Goal: Task Accomplishment & Management: Use online tool/utility

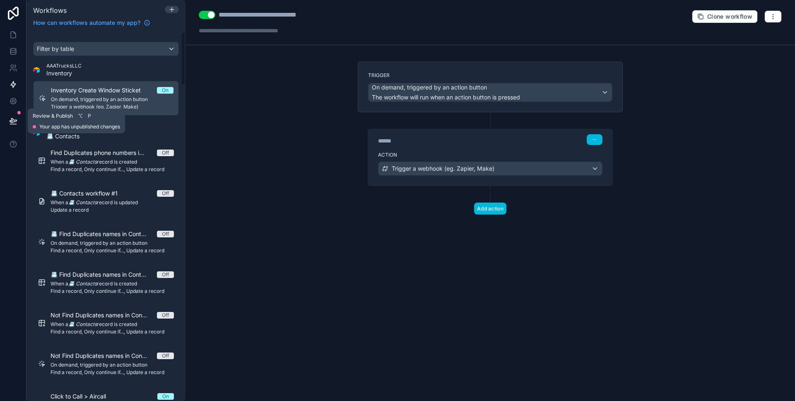
click at [14, 119] on icon at bounding box center [13, 121] width 8 height 8
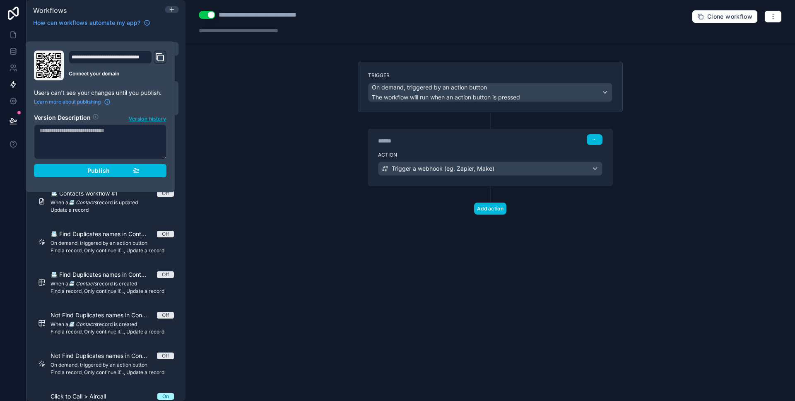
click at [81, 172] on div "Publish" at bounding box center [100, 170] width 79 height 7
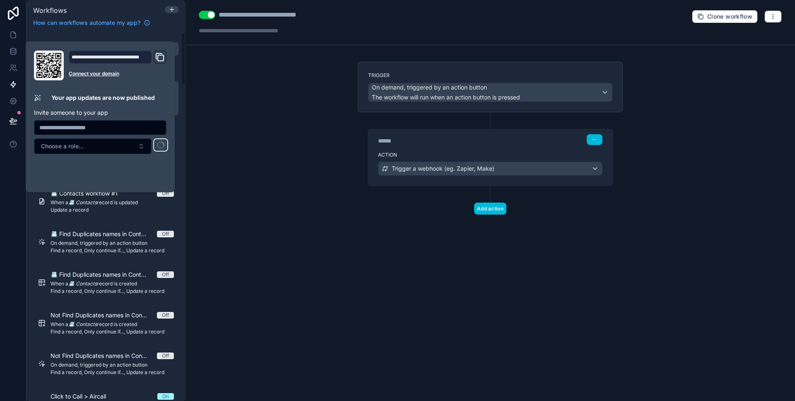
click at [352, 171] on div "Trigger On demand, triggered by an action button The workflow will run when an …" at bounding box center [490, 151] width 278 height 179
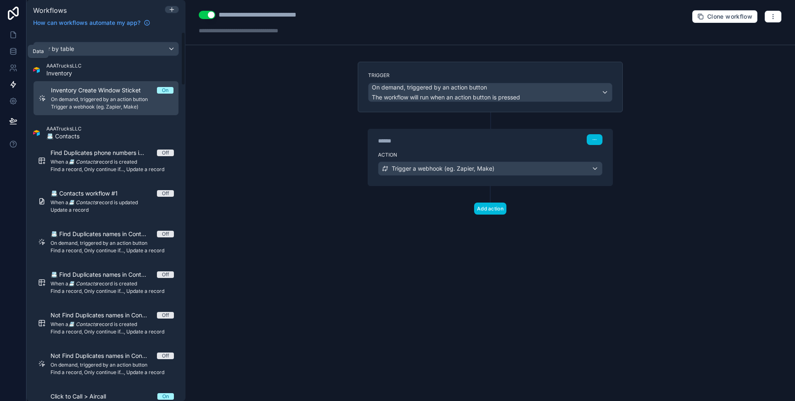
click at [11, 36] on icon at bounding box center [13, 35] width 5 height 6
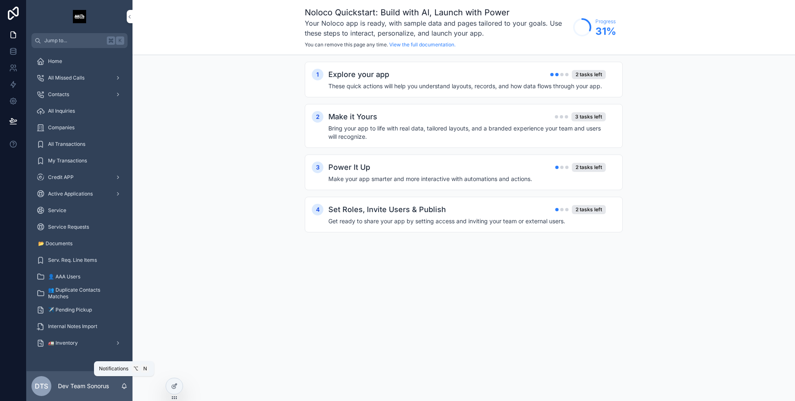
click at [125, 384] on icon "scrollable content" at bounding box center [124, 385] width 5 height 4
click at [0, 0] on icon at bounding box center [0, 0] width 0 height 0
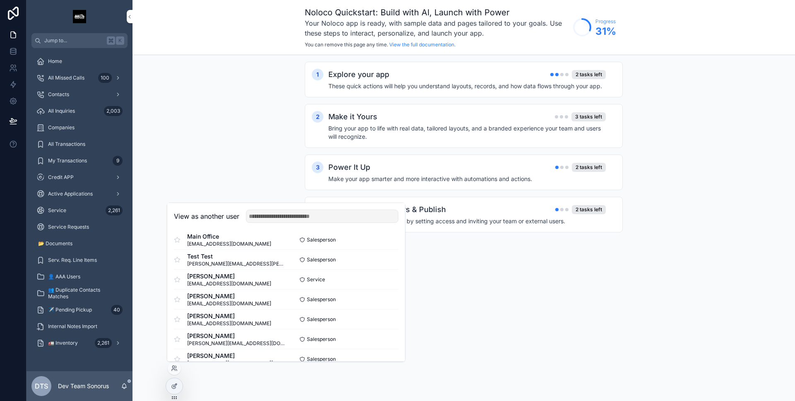
scroll to position [88, 0]
click at [0, 0] on button "Select" at bounding box center [0, 0] width 0 height 0
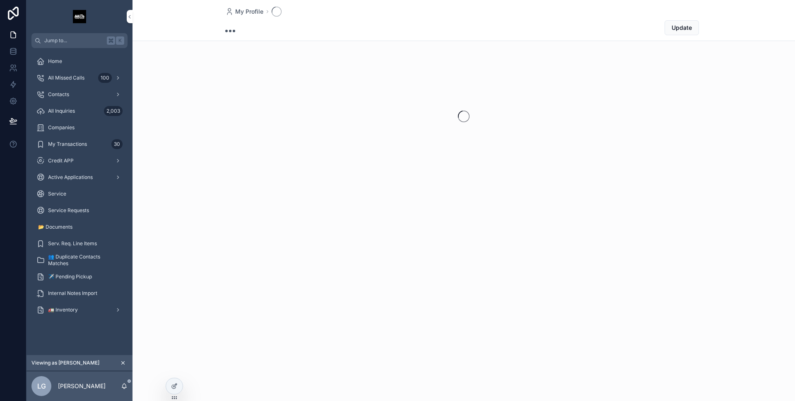
click at [128, 384] on div "LG Luis Guerra" at bounding box center [79, 386] width 106 height 30
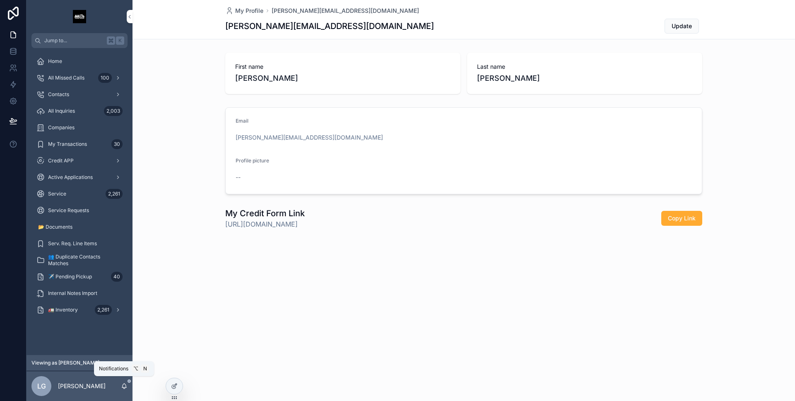
click at [126, 384] on icon "scrollable content" at bounding box center [124, 385] width 7 height 7
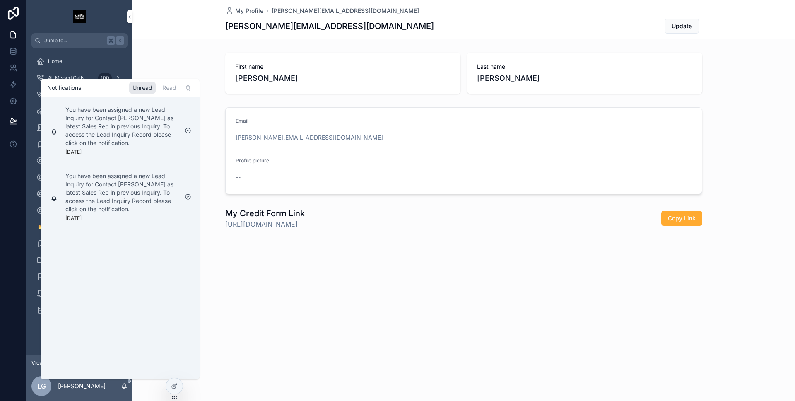
click at [126, 384] on icon "scrollable content" at bounding box center [124, 385] width 7 height 7
click at [165, 91] on div "Read" at bounding box center [169, 88] width 21 height 12
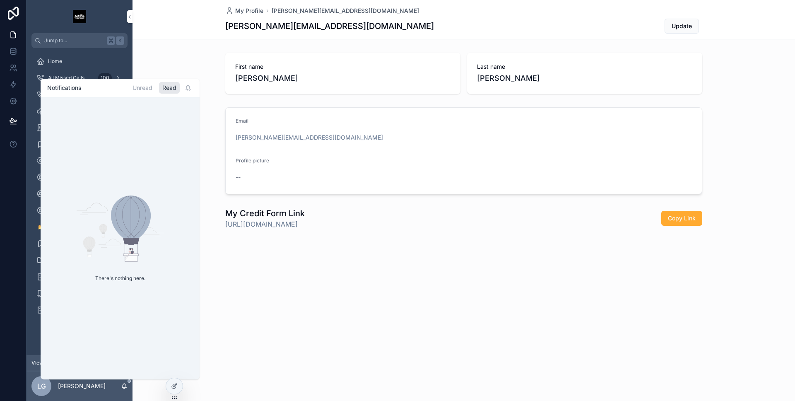
click at [147, 90] on div "Unread" at bounding box center [142, 88] width 26 height 12
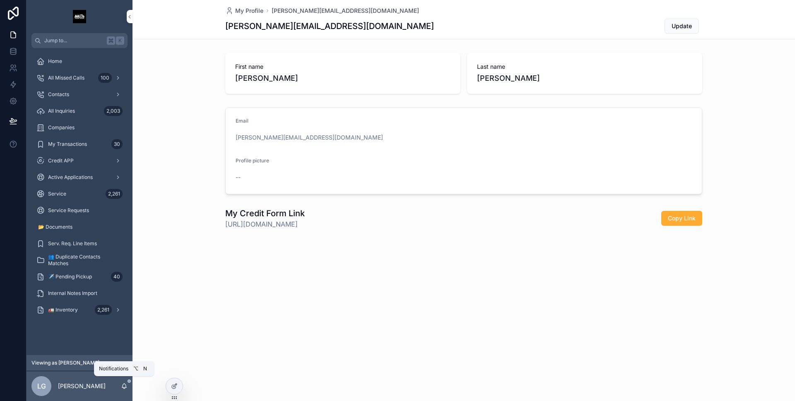
click at [126, 387] on icon "scrollable content" at bounding box center [124, 385] width 7 height 7
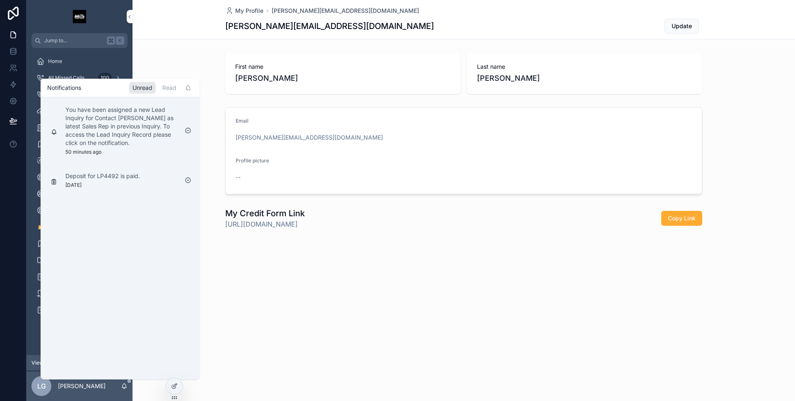
click at [162, 89] on div "Read" at bounding box center [169, 88] width 21 height 12
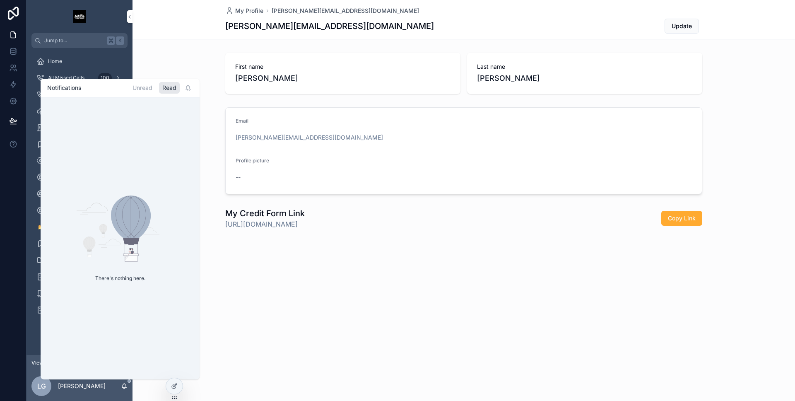
click at [147, 89] on div "Unread" at bounding box center [142, 88] width 26 height 12
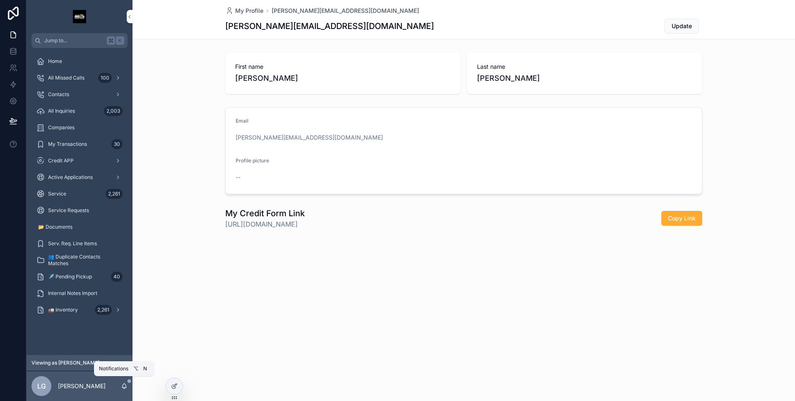
click at [126, 387] on icon "scrollable content" at bounding box center [124, 385] width 5 height 4
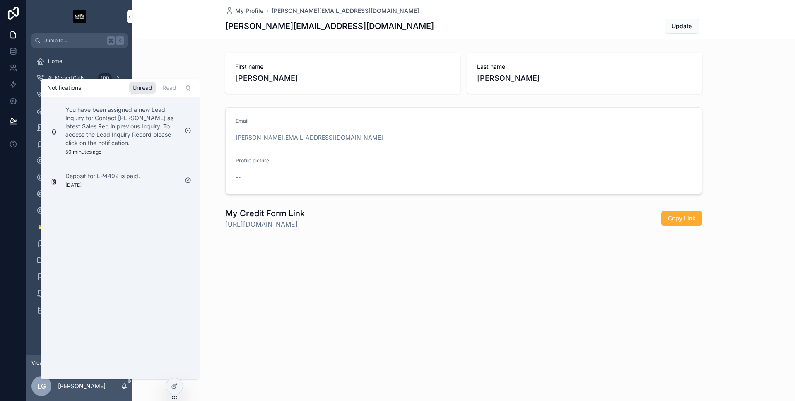
click at [225, 278] on div "My Profile luis@aaatrucksales.com luis@aaatrucksales.com Update First name Luis…" at bounding box center [463, 142] width 662 height 285
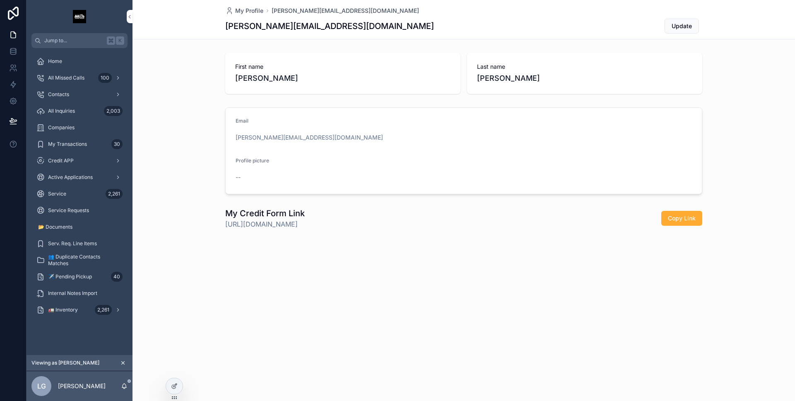
click at [0, 0] on icon at bounding box center [0, 0] width 0 height 0
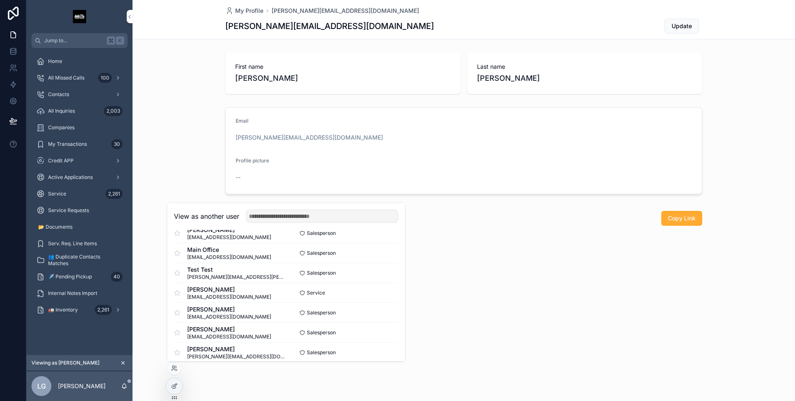
scroll to position [173, 0]
click at [0, 0] on button "Select" at bounding box center [0, 0] width 0 height 0
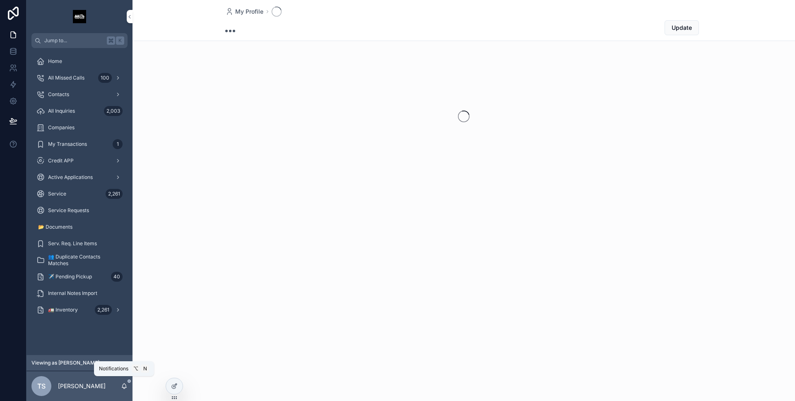
click at [125, 387] on icon "scrollable content" at bounding box center [124, 387] width 2 height 1
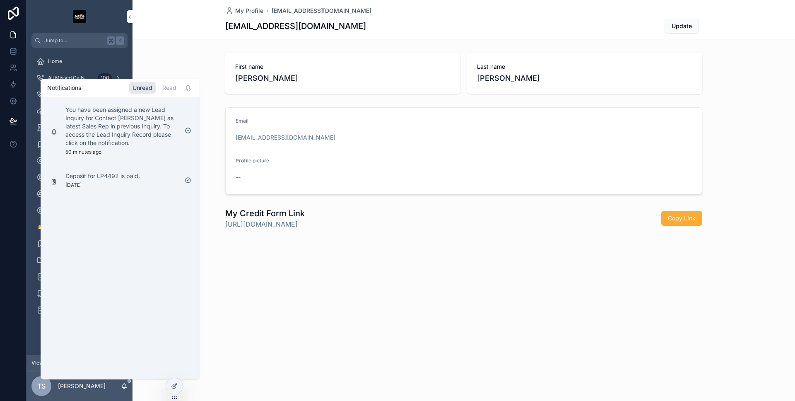
click at [125, 387] on icon "scrollable content" at bounding box center [124, 385] width 7 height 7
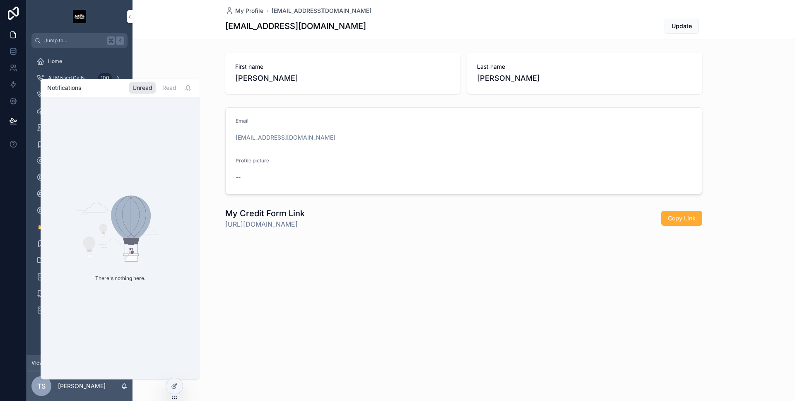
click at [124, 386] on icon "scrollable content" at bounding box center [124, 385] width 7 height 7
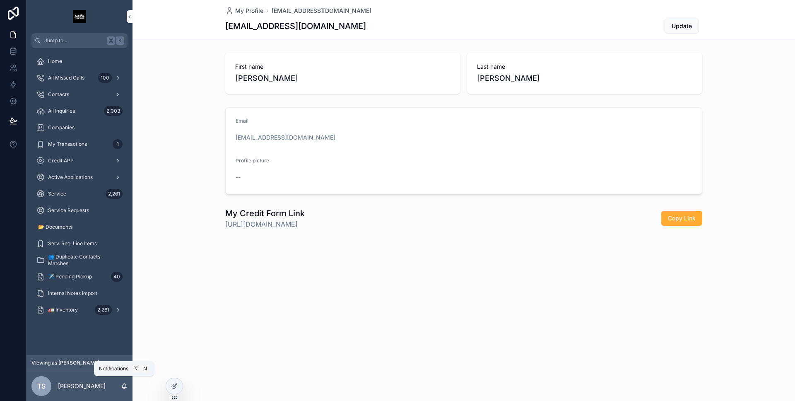
click at [124, 386] on icon "scrollable content" at bounding box center [124, 385] width 7 height 7
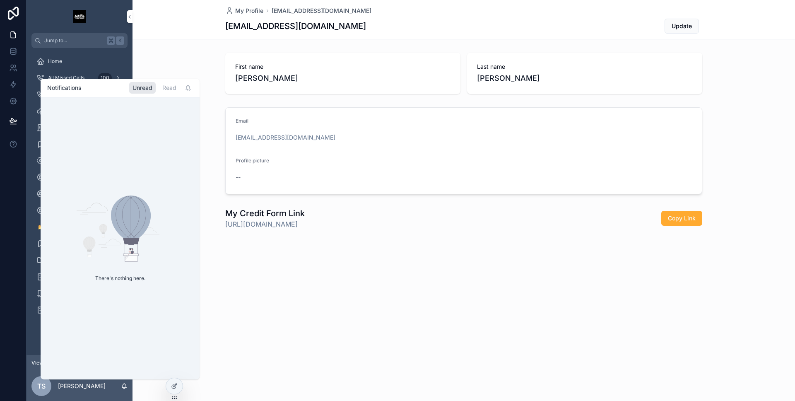
click at [209, 363] on div "My Profile tstancil@aaatrucksales.com tstancil@aaatrucksales.com Update First n…" at bounding box center [463, 200] width 662 height 401
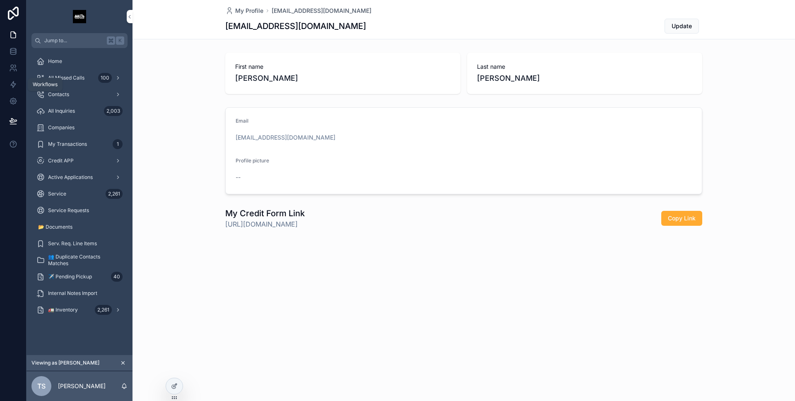
click at [13, 91] on link at bounding box center [13, 84] width 26 height 17
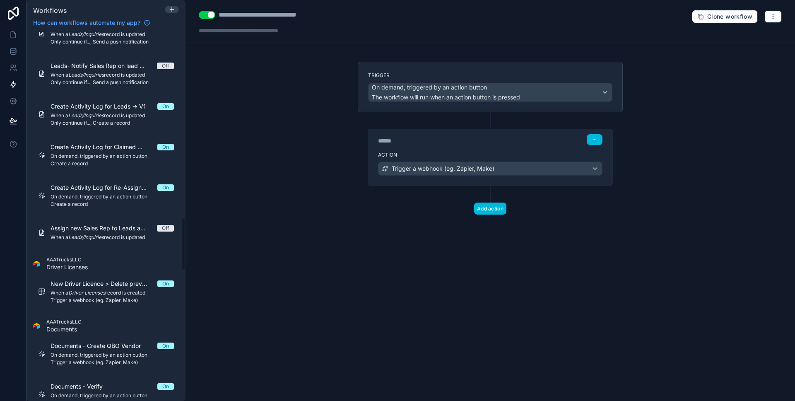
scroll to position [1273, 0]
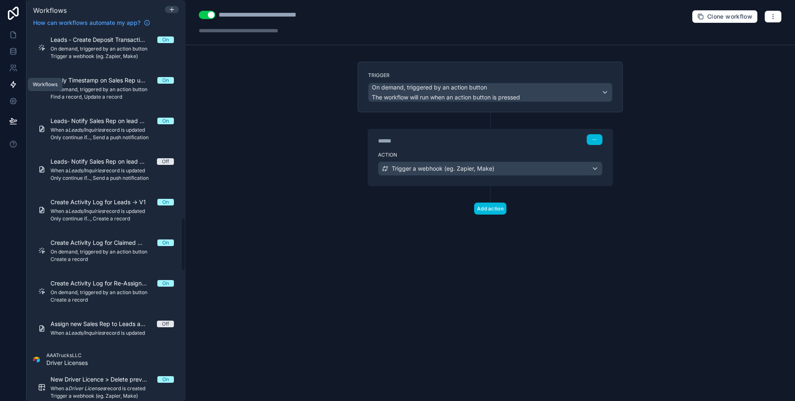
click at [13, 90] on link at bounding box center [13, 84] width 26 height 17
click at [16, 89] on link at bounding box center [13, 84] width 26 height 17
click at [91, 123] on span "Leads- Notify Sales Rep on lead assignment (Latest Sales Rep) -> V1" at bounding box center [103, 121] width 107 height 8
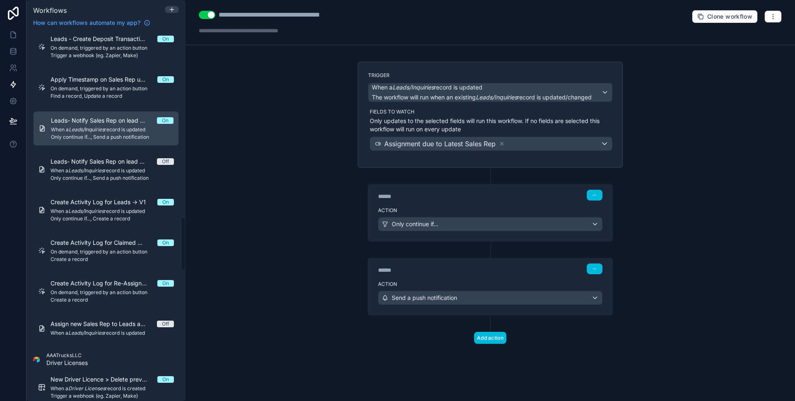
scroll to position [1272, 0]
click at [778, 19] on button "button" at bounding box center [772, 16] width 17 height 12
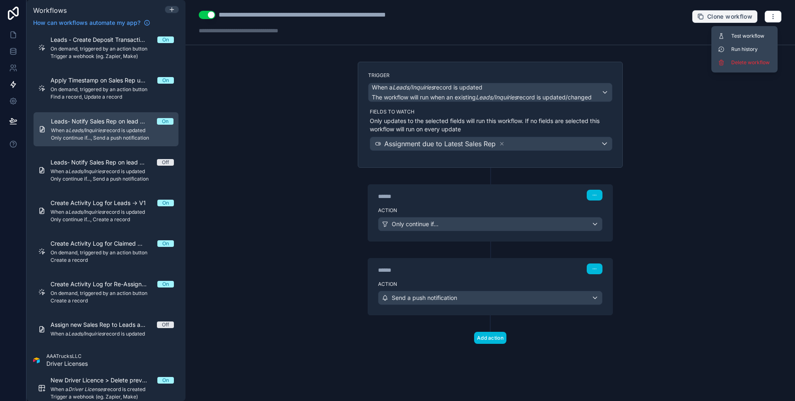
click at [714, 16] on span "Clone workflow" at bounding box center [729, 16] width 45 height 7
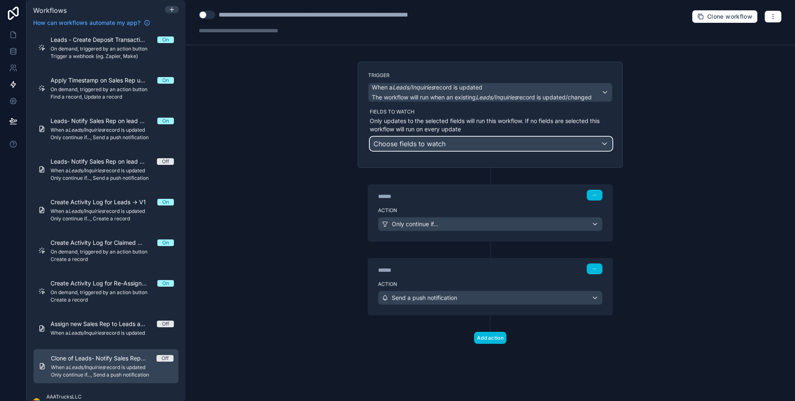
click at [488, 137] on button "Choose fields to watch" at bounding box center [491, 144] width 243 height 14
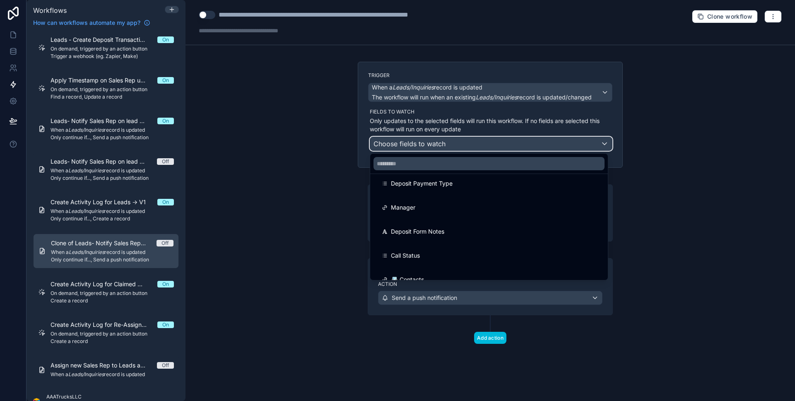
scroll to position [536, 0]
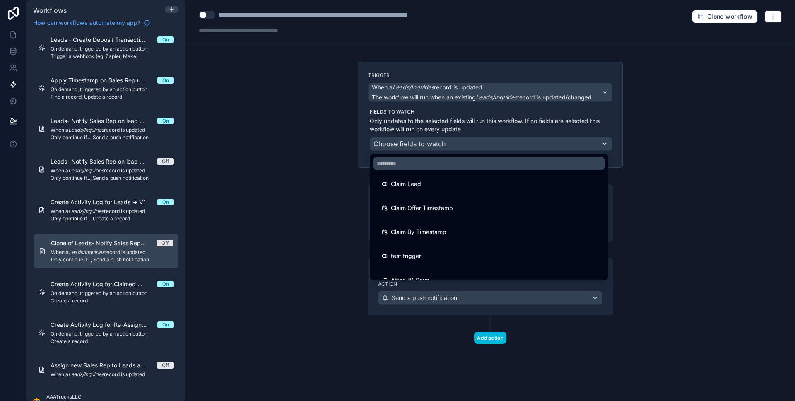
click at [489, 98] on div at bounding box center [397, 200] width 795 height 401
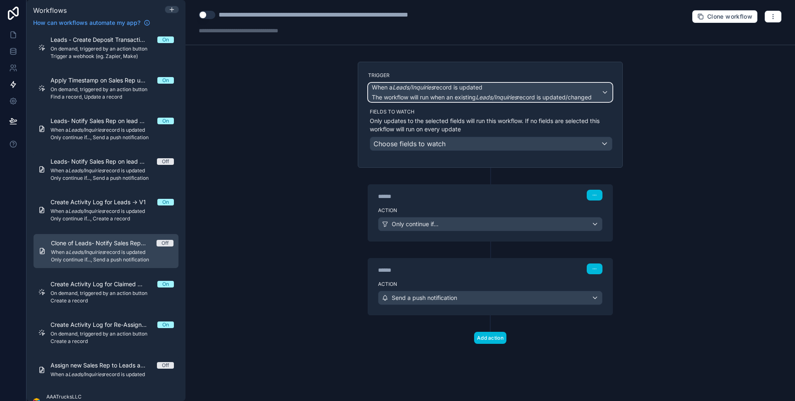
click at [489, 94] on em "Leads/Inquiries" at bounding box center [496, 97] width 41 height 7
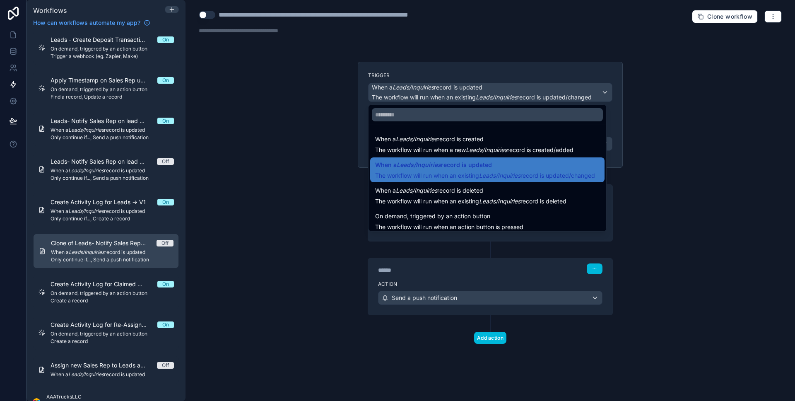
click at [488, 211] on span "On demand, triggered by an action button" at bounding box center [432, 216] width 115 height 10
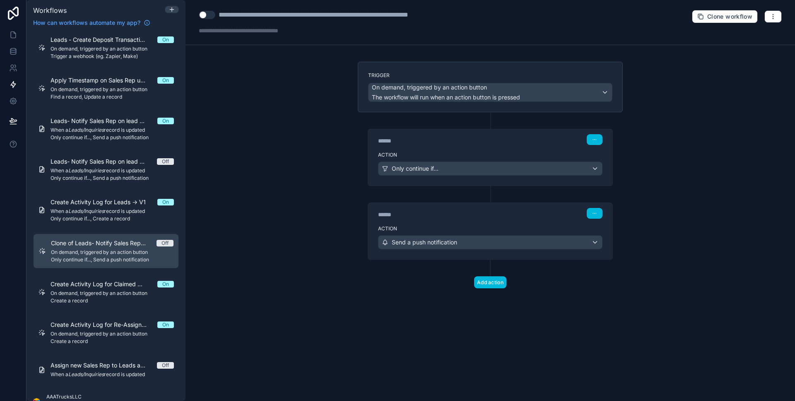
click at [204, 15] on button "Use setting" at bounding box center [207, 15] width 17 height 8
drag, startPoint x: 246, startPoint y: 14, endPoint x: 221, endPoint y: 16, distance: 25.3
click at [221, 15] on div "**********" at bounding box center [343, 15] width 249 height 10
click at [351, 15] on div "**********" at bounding box center [342, 15] width 246 height 10
click at [434, 19] on div "**********" at bounding box center [347, 15] width 257 height 10
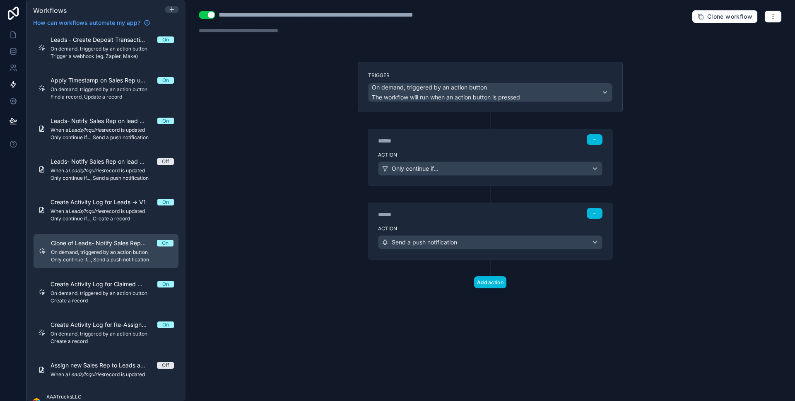
drag, startPoint x: 356, startPoint y: 14, endPoint x: 360, endPoint y: 16, distance: 5.2
click at [358, 15] on div "**********" at bounding box center [347, 15] width 257 height 10
click at [455, 14] on div "**********" at bounding box center [349, 15] width 261 height 10
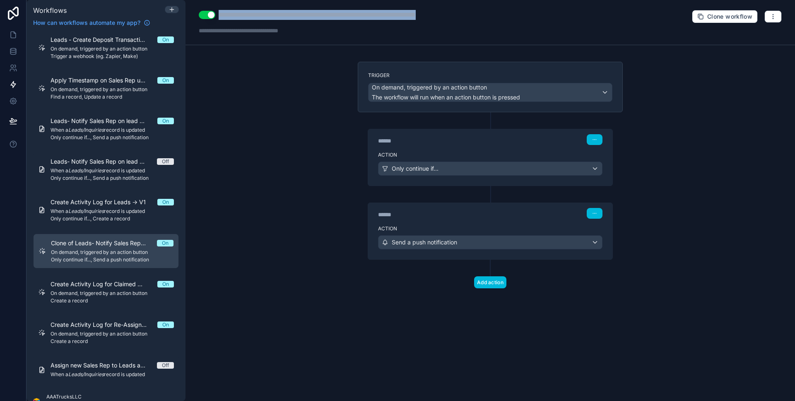
click at [455, 14] on div "**********" at bounding box center [349, 15] width 261 height 10
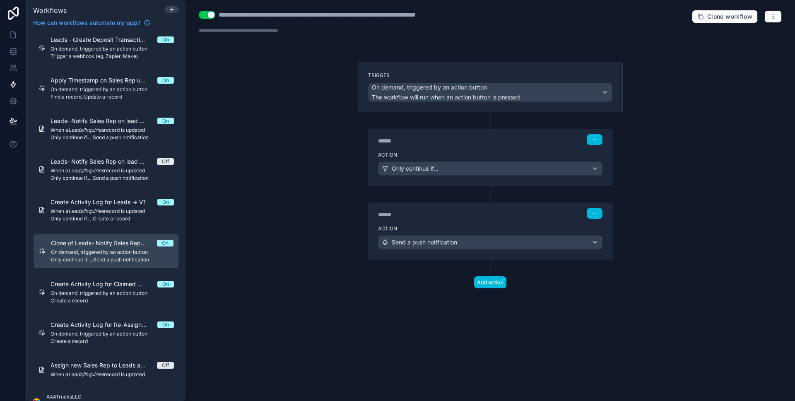
click at [404, 17] on div "**********" at bounding box center [349, 15] width 261 height 10
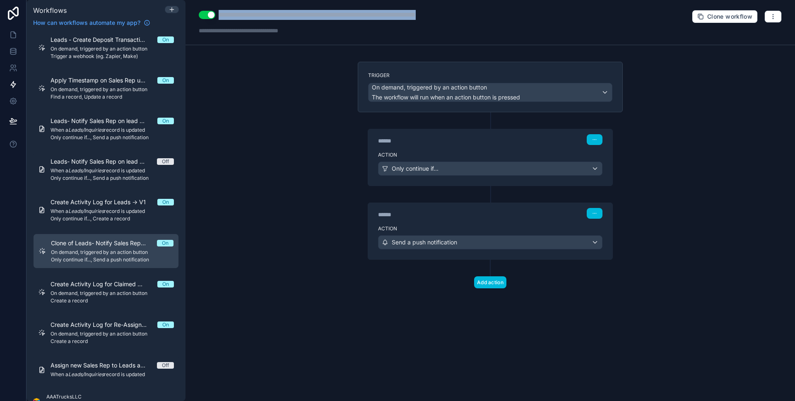
click at [404, 17] on div "**********" at bounding box center [349, 15] width 261 height 10
type div "**********"
copy div "**********"
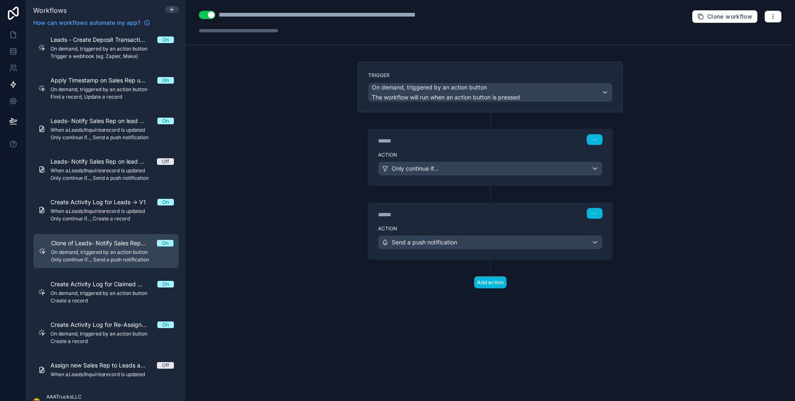
click at [408, 16] on div "**********" at bounding box center [349, 15] width 261 height 10
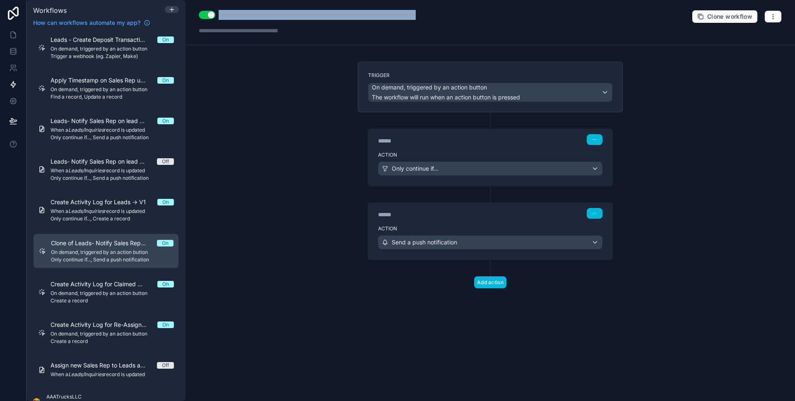
click at [408, 16] on div "**********" at bounding box center [349, 15] width 261 height 10
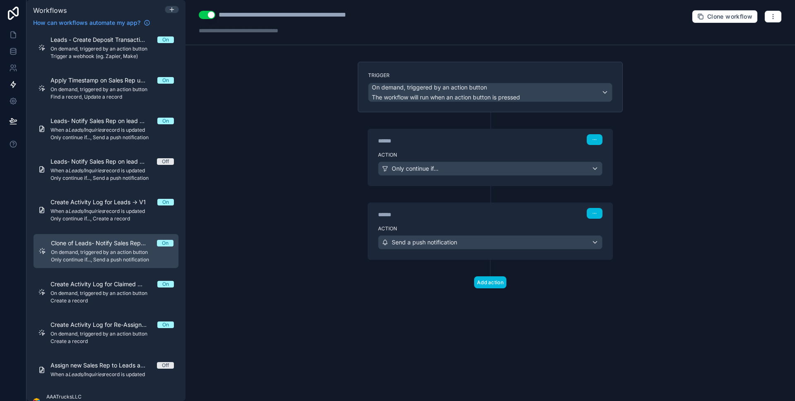
click at [435, 122] on div "****** Step 1 Action Only continue if..." at bounding box center [490, 149] width 265 height 74
click at [455, 137] on div "******" at bounding box center [440, 141] width 124 height 8
click at [459, 149] on div "Action Only continue if..." at bounding box center [490, 166] width 244 height 37
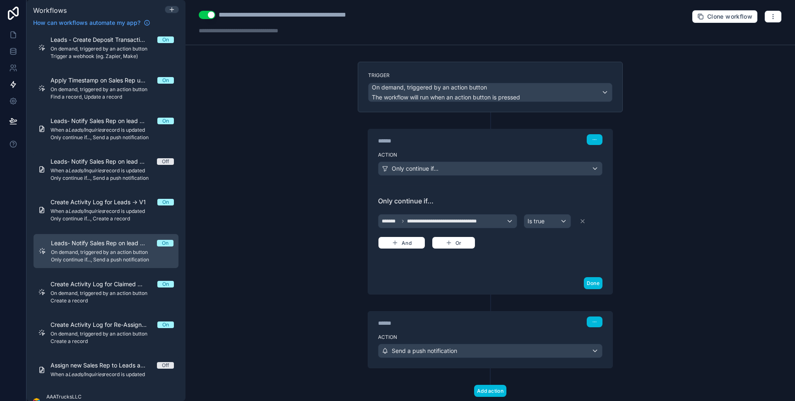
click at [581, 220] on icon at bounding box center [582, 221] width 7 height 7
click at [595, 142] on button "button" at bounding box center [594, 139] width 16 height 11
click at [606, 171] on span "Delete" at bounding box center [606, 171] width 15 height 7
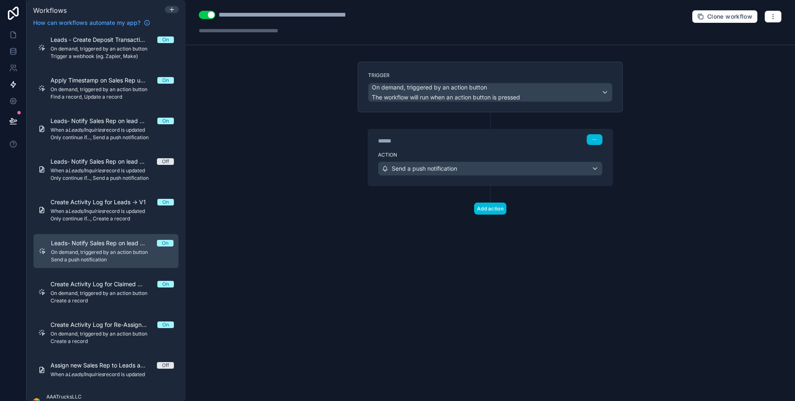
click at [529, 149] on div "Action Send a push notification" at bounding box center [490, 166] width 244 height 37
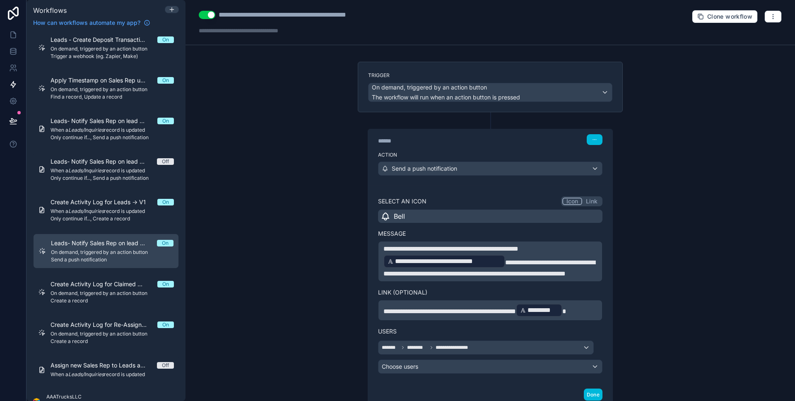
scroll to position [69, 0]
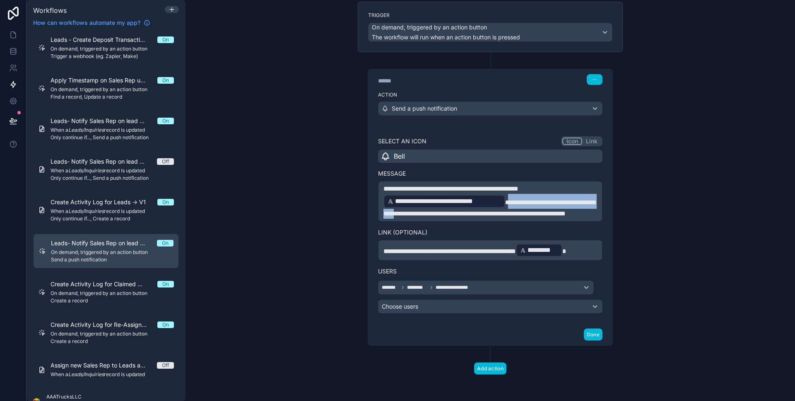
drag, startPoint x: 505, startPoint y: 193, endPoint x: 430, endPoint y: 208, distance: 76.3
click at [430, 208] on span "**********" at bounding box center [488, 207] width 211 height 17
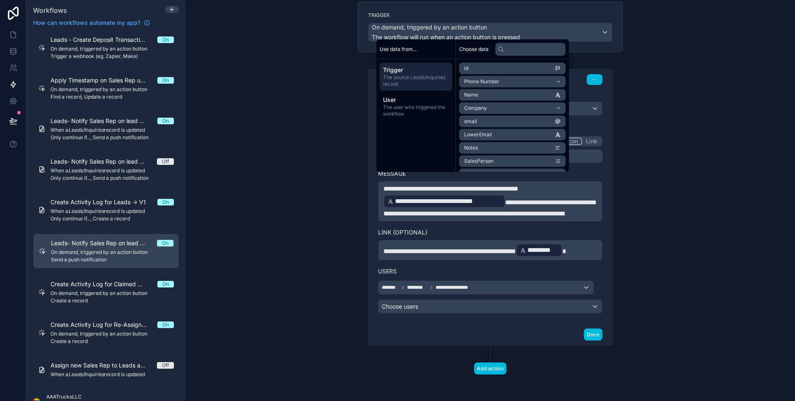
scroll to position [60, 0]
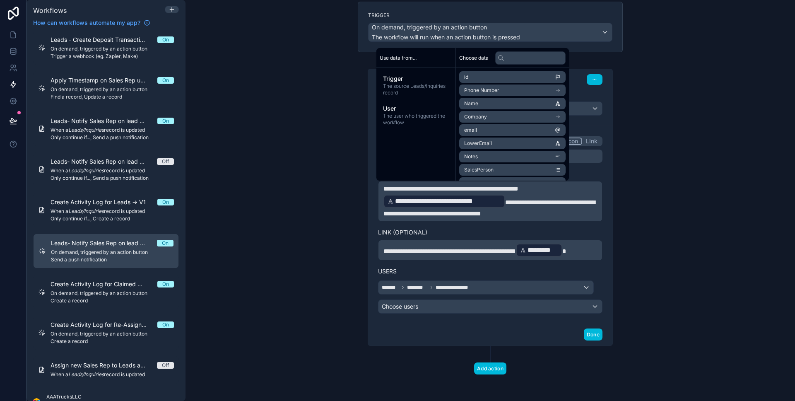
click at [415, 119] on span "The user who triggered the workflow" at bounding box center [416, 119] width 66 height 13
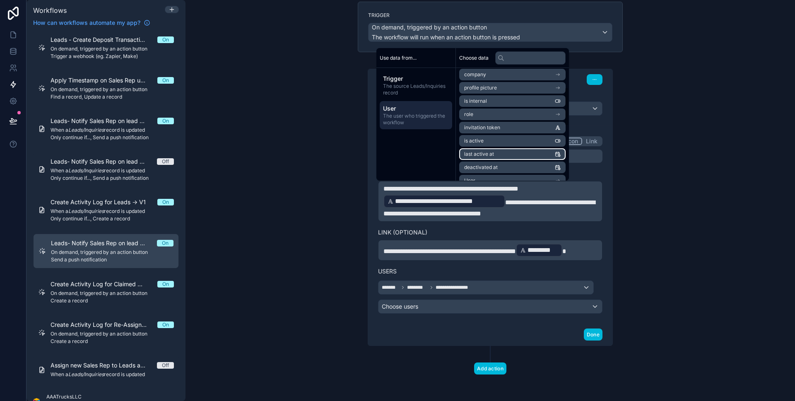
scroll to position [105, 0]
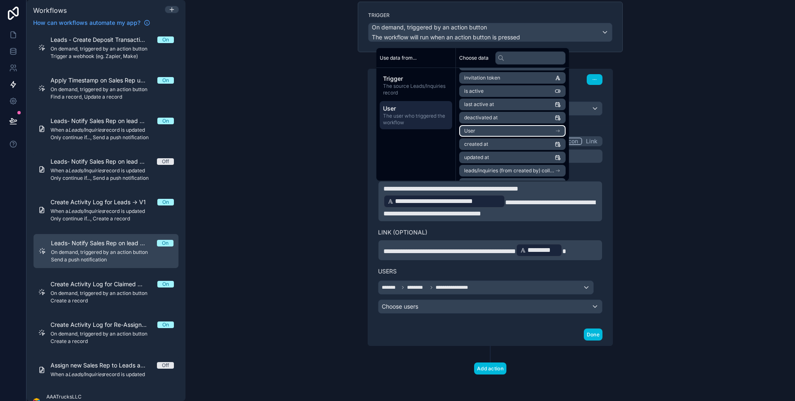
click at [500, 130] on li "User" at bounding box center [512, 131] width 106 height 12
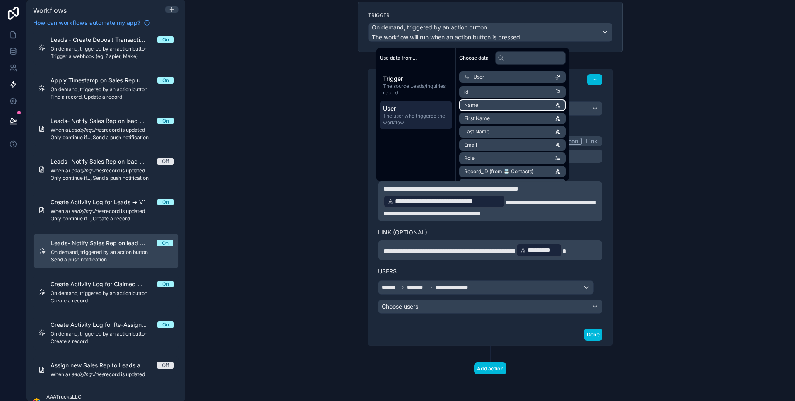
click at [518, 108] on li "Name" at bounding box center [512, 105] width 106 height 12
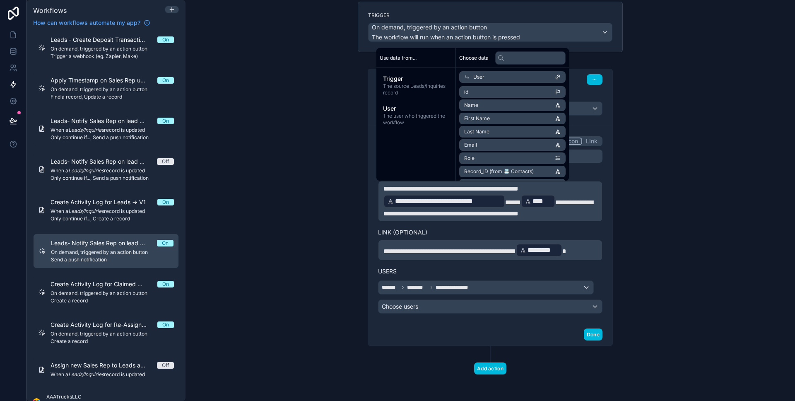
click at [574, 207] on p "**********" at bounding box center [490, 201] width 214 height 35
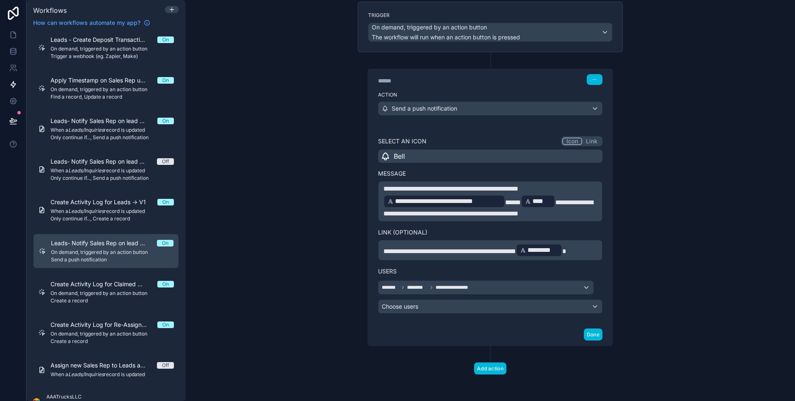
click at [574, 210] on p "**********" at bounding box center [490, 201] width 214 height 35
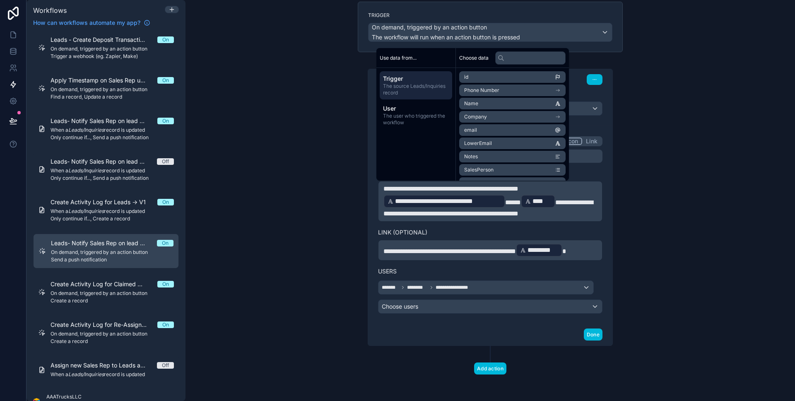
click at [612, 211] on div "**********" at bounding box center [490, 198] width 265 height 293
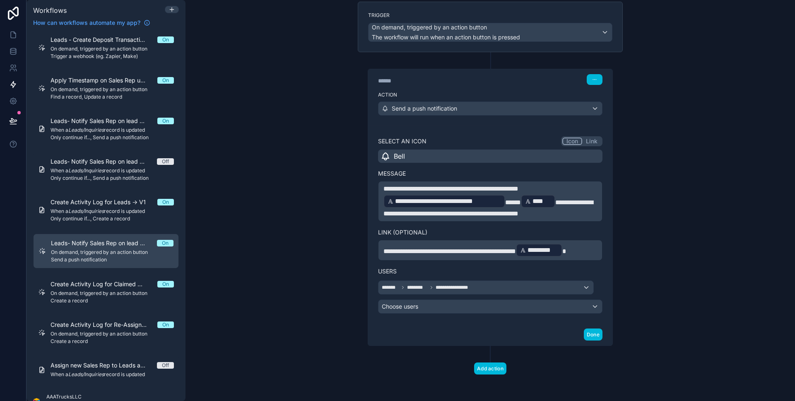
click at [555, 200] on span "**********" at bounding box center [487, 207] width 209 height 17
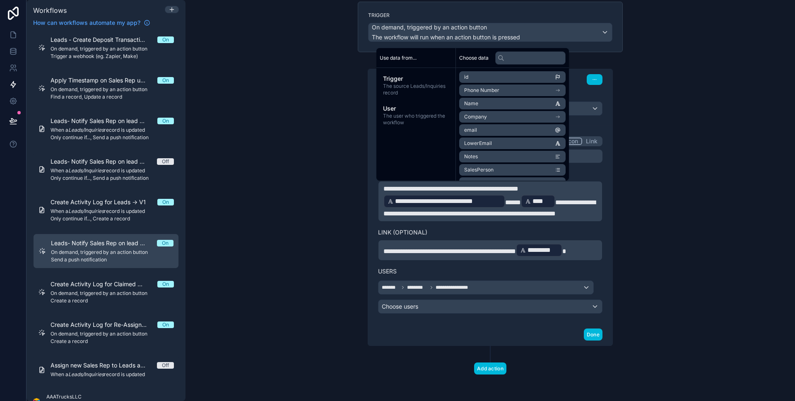
click at [586, 210] on span "**********" at bounding box center [489, 207] width 212 height 17
click at [558, 219] on p "**********" at bounding box center [490, 201] width 214 height 35
click at [591, 340] on button "Done" at bounding box center [593, 334] width 19 height 12
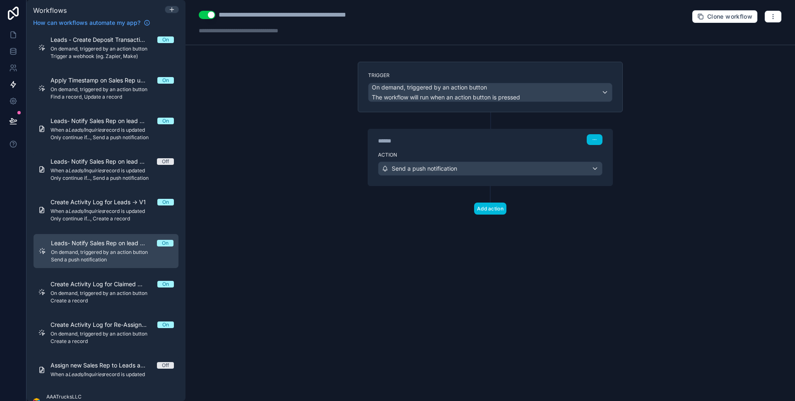
click at [450, 144] on div "******" at bounding box center [440, 141] width 124 height 8
click at [16, 119] on icon at bounding box center [13, 121] width 8 height 8
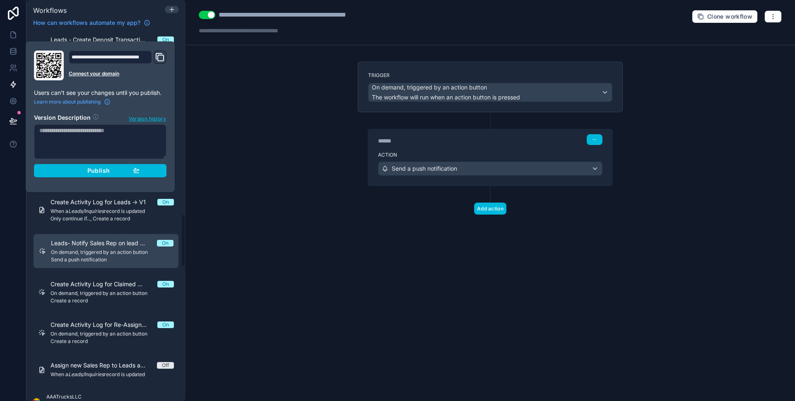
click at [61, 168] on div "Publish" at bounding box center [100, 170] width 79 height 7
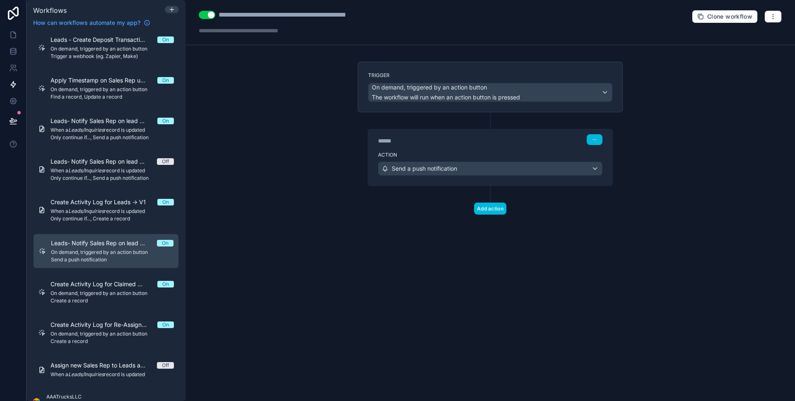
drag, startPoint x: 14, startPoint y: 187, endPoint x: 13, endPoint y: 141, distance: 46.0
click at [14, 187] on div at bounding box center [13, 200] width 26 height 401
click at [7, 36] on link at bounding box center [13, 34] width 26 height 17
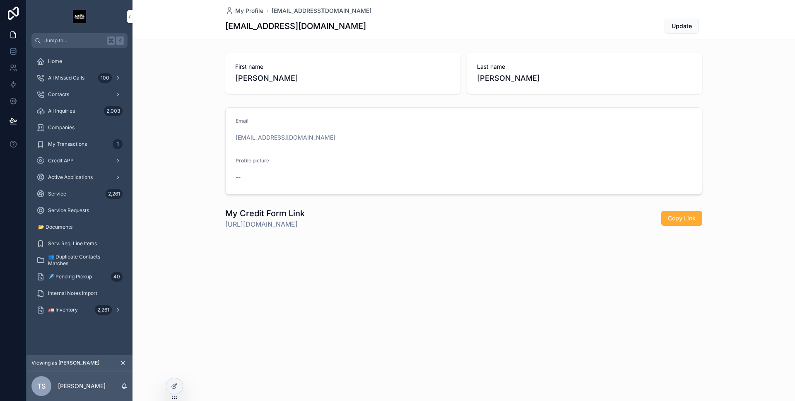
click at [174, 387] on icon at bounding box center [174, 385] width 7 height 7
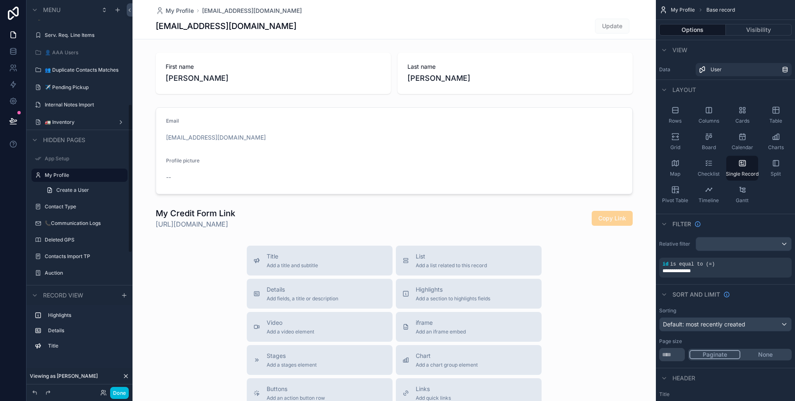
scroll to position [280, 0]
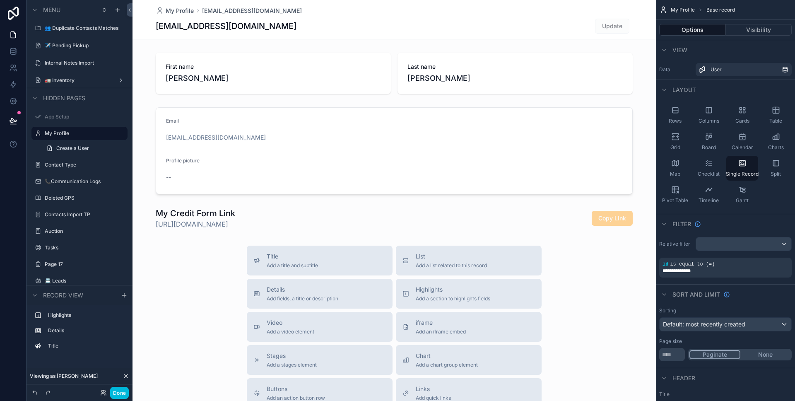
click at [116, 388] on button "Done" at bounding box center [119, 393] width 19 height 12
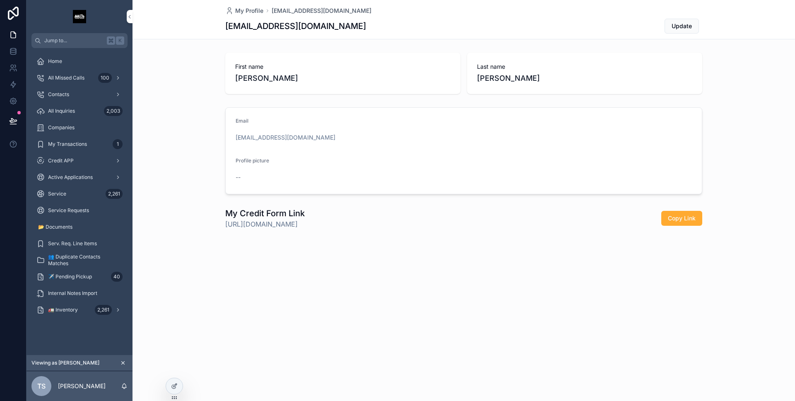
click at [78, 114] on div "All Inquiries 2,003" at bounding box center [79, 110] width 86 height 13
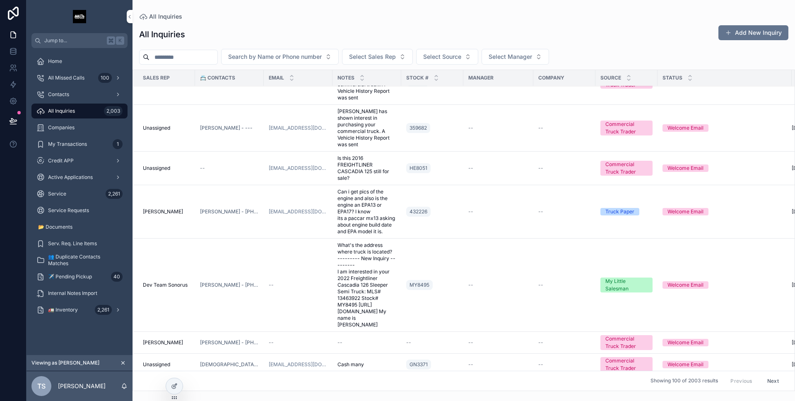
scroll to position [1260, 0]
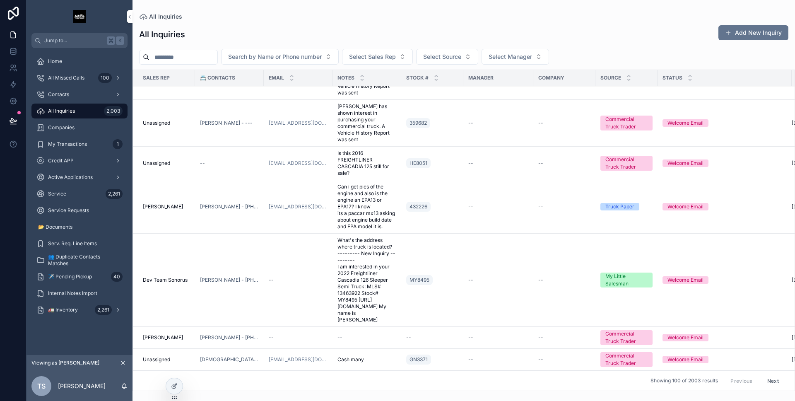
click at [438, 233] on td "MY8495" at bounding box center [432, 279] width 62 height 93
click at [298, 276] on div "--" at bounding box center [298, 279] width 59 height 7
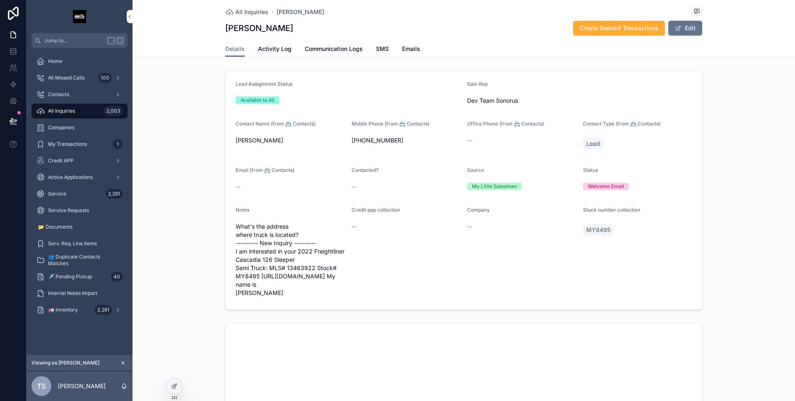
click at [174, 389] on icon at bounding box center [174, 385] width 7 height 7
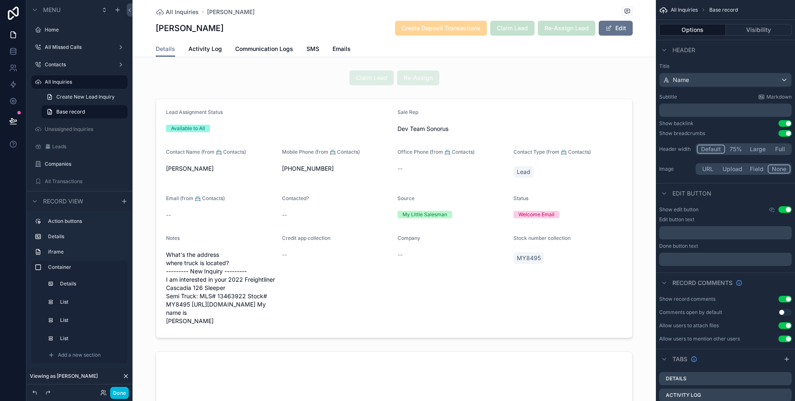
click at [126, 392] on button "Done" at bounding box center [119, 393] width 19 height 12
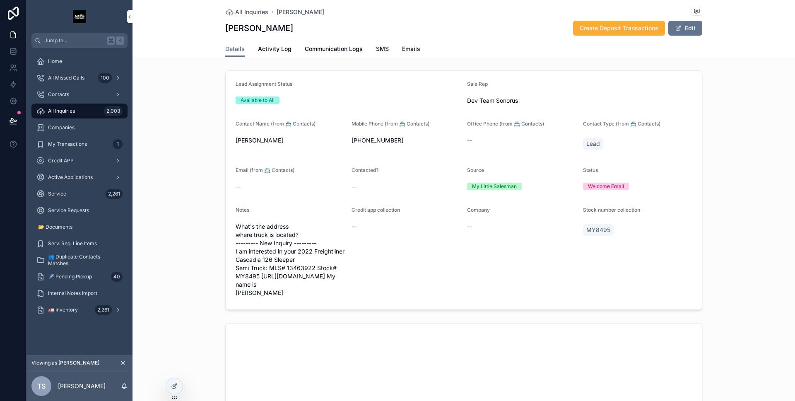
click at [0, 0] on div at bounding box center [0, 0] width 0 height 0
click at [0, 0] on icon at bounding box center [0, 0] width 0 height 0
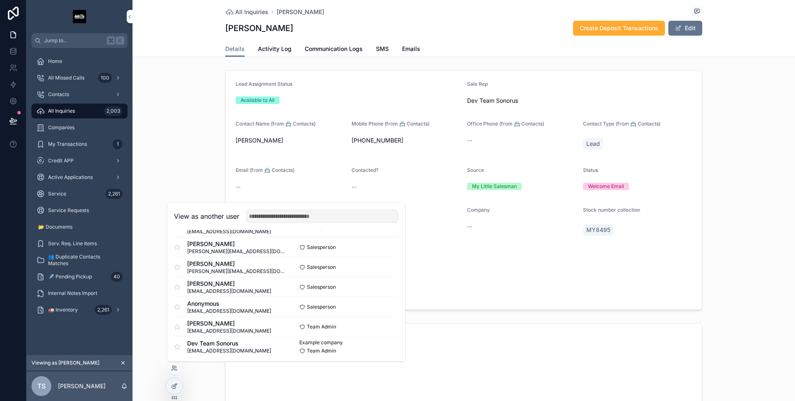
scroll to position [180, 0]
click at [0, 0] on button "Select" at bounding box center [0, 0] width 0 height 0
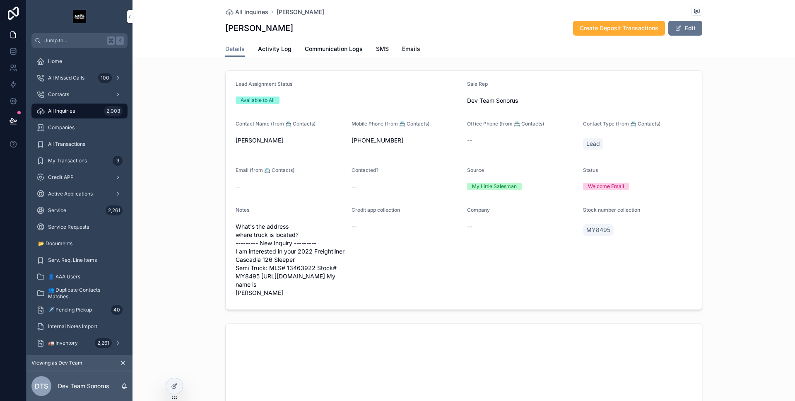
click at [179, 382] on div at bounding box center [174, 386] width 17 height 16
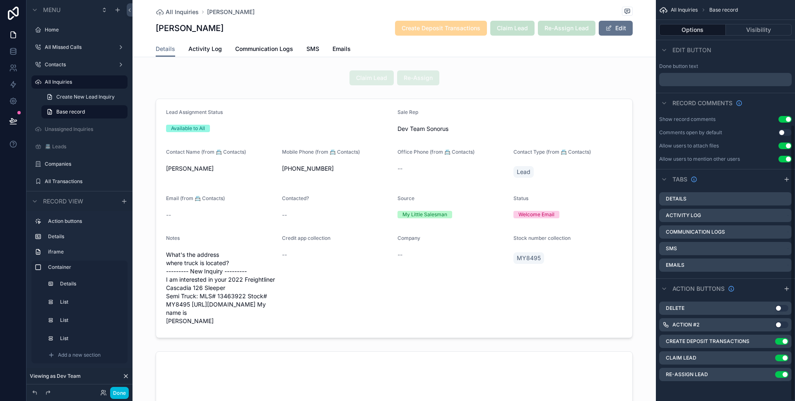
scroll to position [180, 0]
click at [0, 0] on icon "scrollable content" at bounding box center [0, 0] width 0 height 0
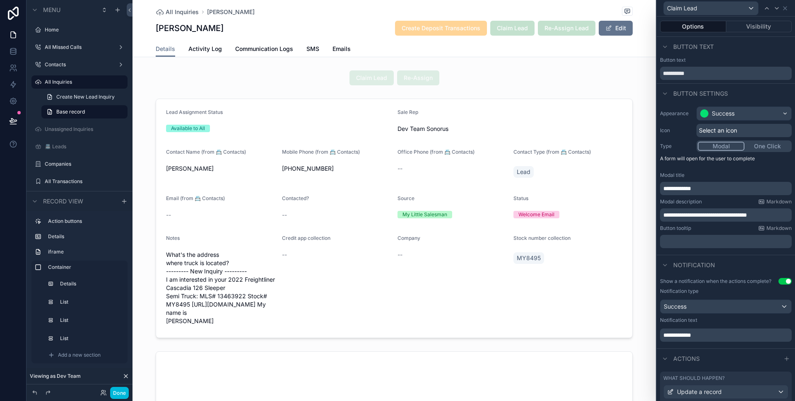
click at [747, 32] on div "Options Visibility" at bounding box center [725, 27] width 138 height 20
click at [747, 29] on button "Visibility" at bounding box center [759, 27] width 66 height 12
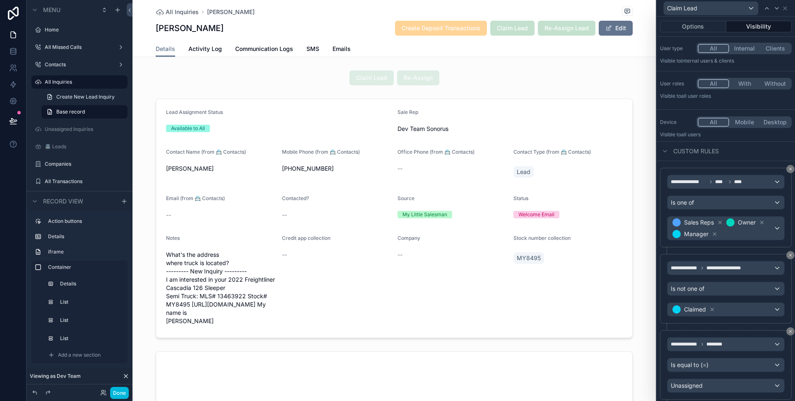
scroll to position [45, 0]
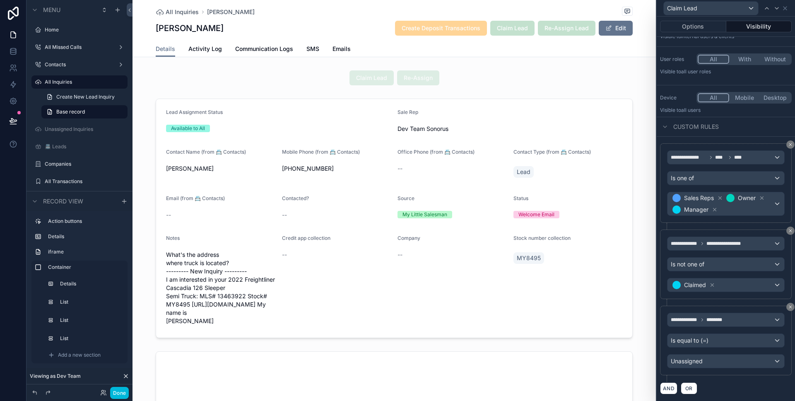
click at [539, 171] on div "scrollable content" at bounding box center [393, 218] width 523 height 246
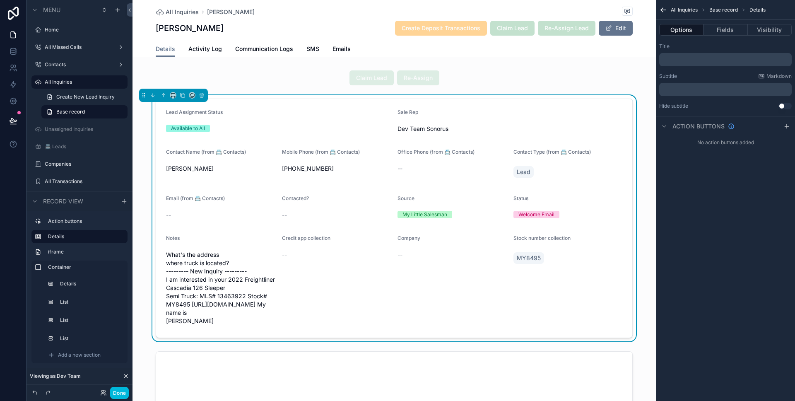
scroll to position [0, 0]
click at [764, 31] on button "Visibility" at bounding box center [769, 30] width 44 height 12
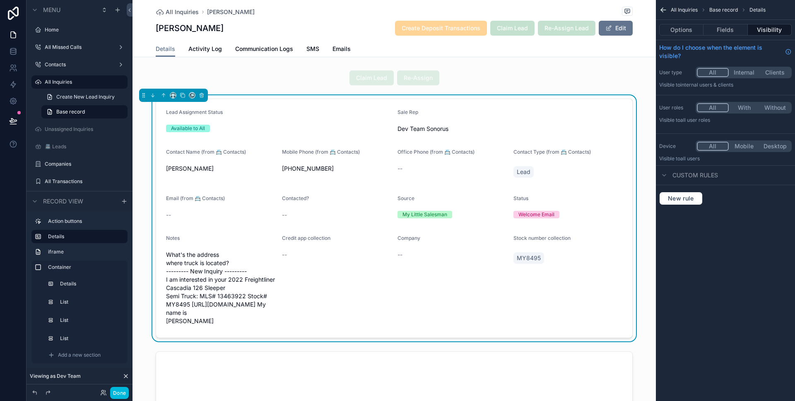
click at [732, 29] on button "Fields" at bounding box center [725, 30] width 44 height 12
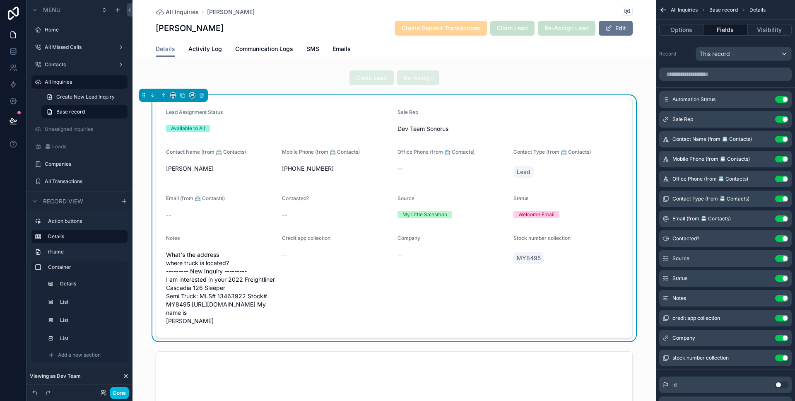
click at [693, 32] on button "Options" at bounding box center [681, 30] width 44 height 12
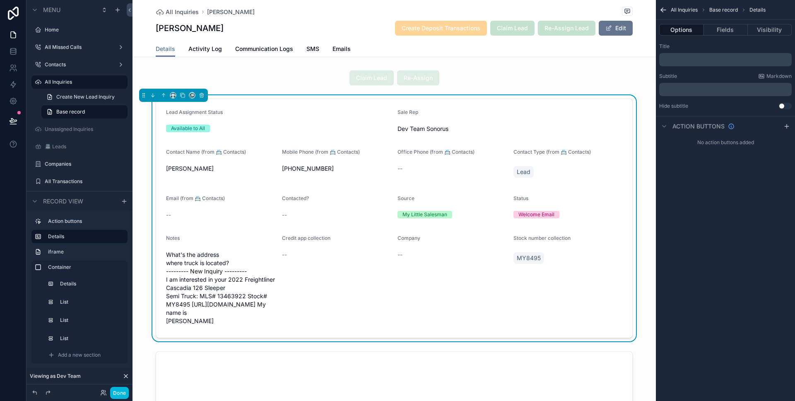
click at [125, 392] on button "Done" at bounding box center [119, 393] width 19 height 12
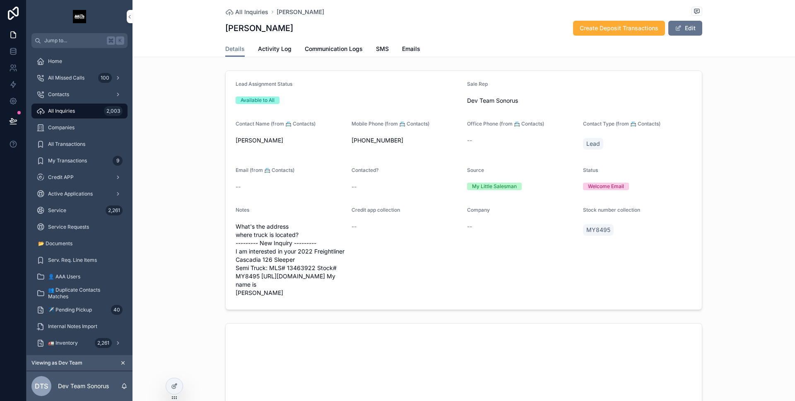
click at [174, 386] on icon at bounding box center [174, 385] width 7 height 7
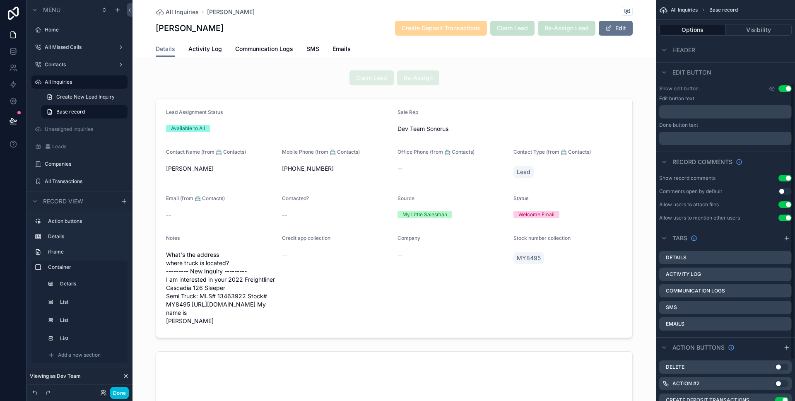
scroll to position [180, 0]
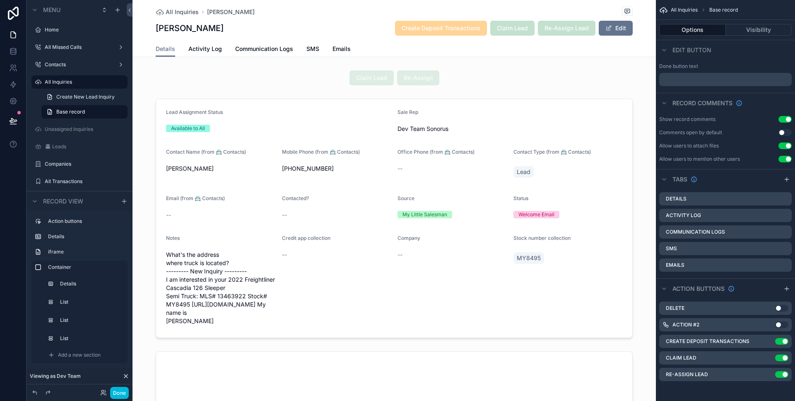
click at [0, 0] on icon "scrollable content" at bounding box center [0, 0] width 0 height 0
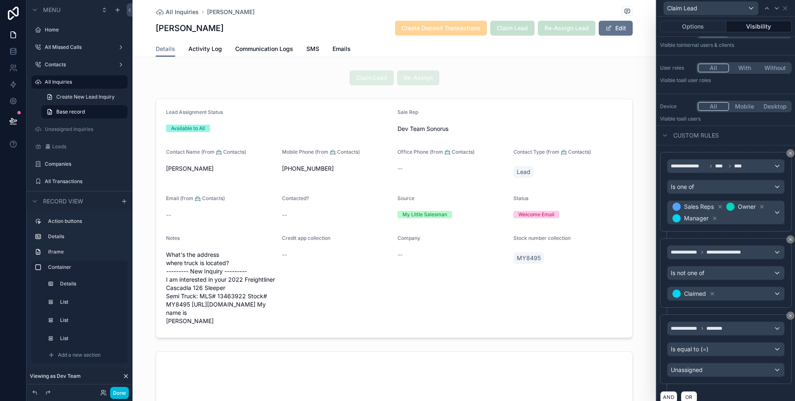
scroll to position [45, 0]
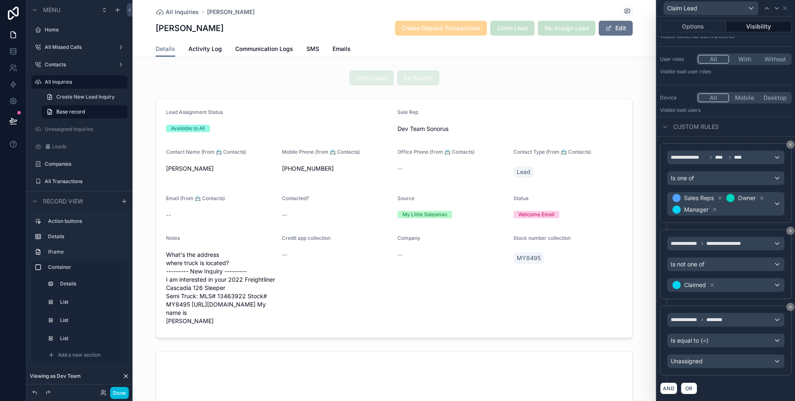
click at [788, 306] on icon at bounding box center [790, 306] width 5 height 5
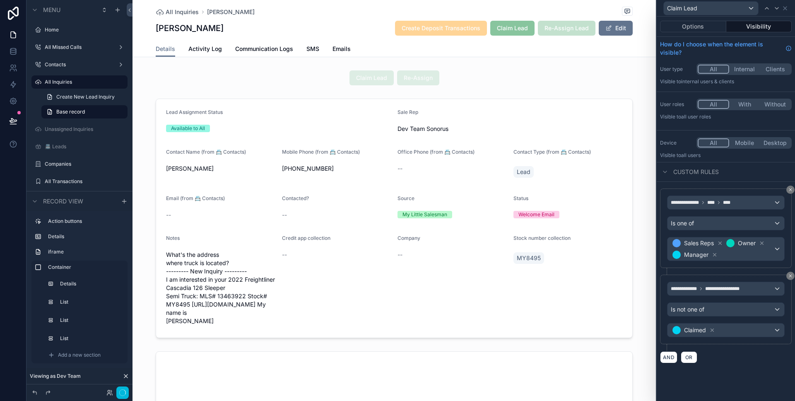
scroll to position [0, 0]
click at [123, 394] on button "Done" at bounding box center [119, 393] width 19 height 12
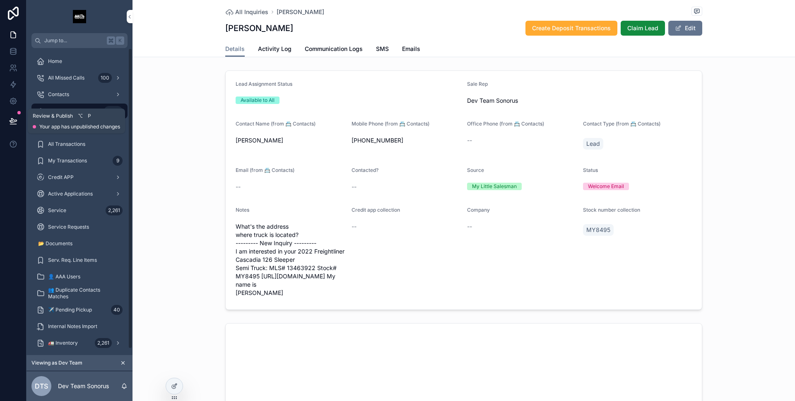
click at [15, 120] on icon at bounding box center [13, 120] width 7 height 4
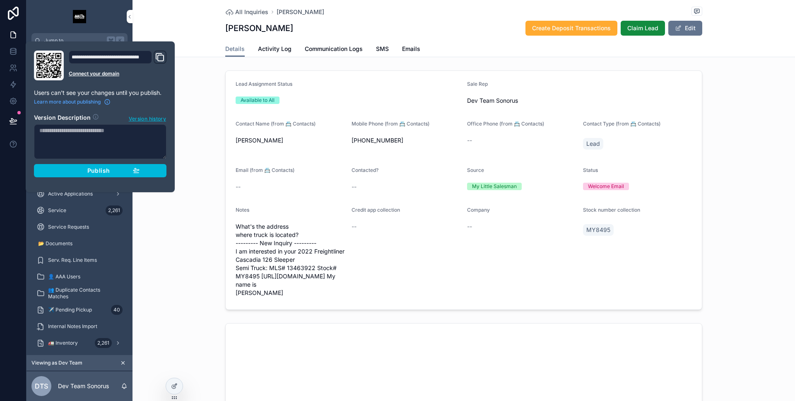
click at [67, 166] on button "Publish" at bounding box center [100, 170] width 132 height 13
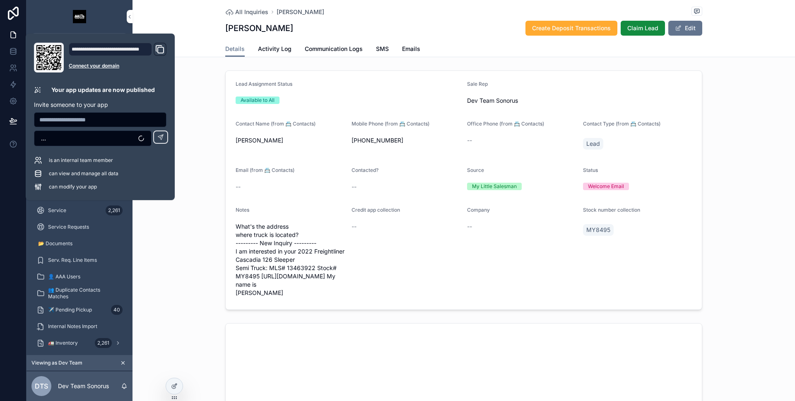
click at [202, 180] on div "Lead Assignment Status Available to All Sale Rep Dev Team Sonorus Contact Name …" at bounding box center [463, 190] width 662 height 246
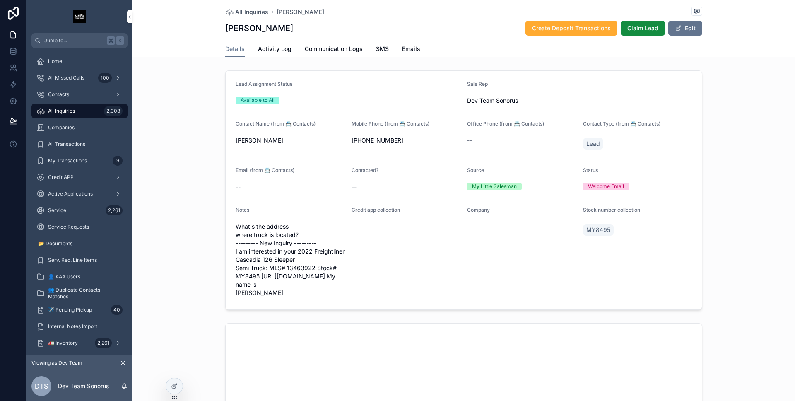
click at [178, 381] on div at bounding box center [174, 386] width 17 height 16
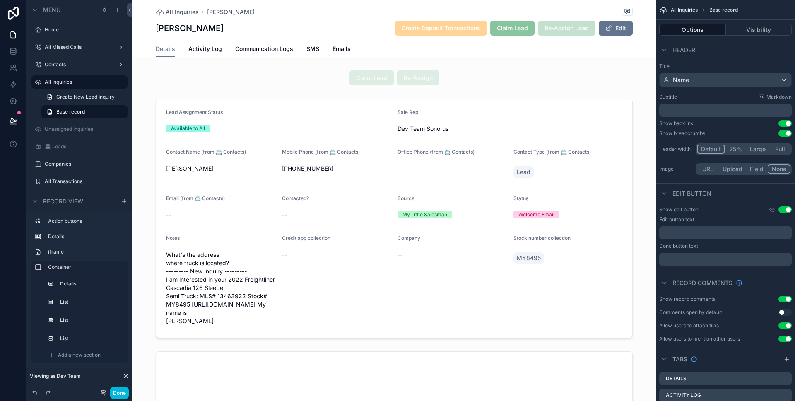
drag, startPoint x: 290, startPoint y: 78, endPoint x: 715, endPoint y: 133, distance: 428.2
click at [290, 78] on div "scrollable content" at bounding box center [393, 78] width 523 height 22
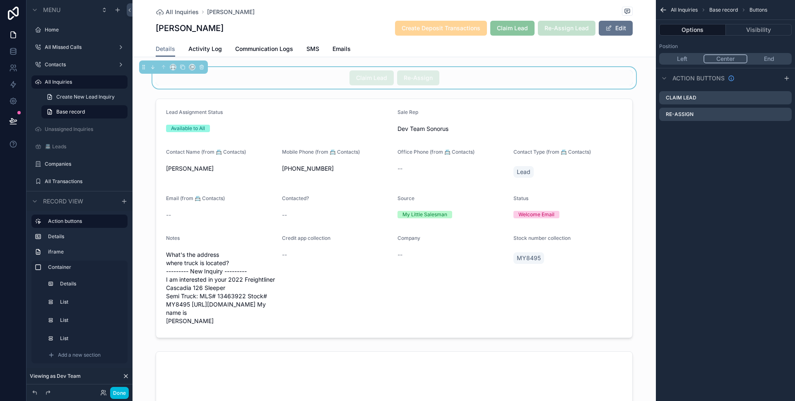
click at [0, 0] on icon "scrollable content" at bounding box center [0, 0] width 0 height 0
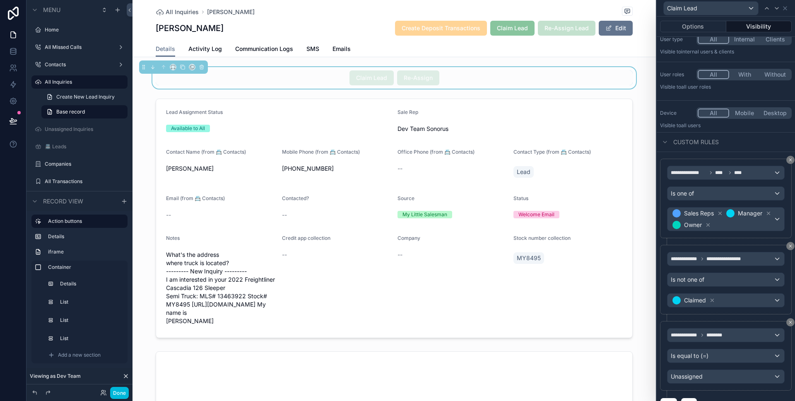
scroll to position [45, 0]
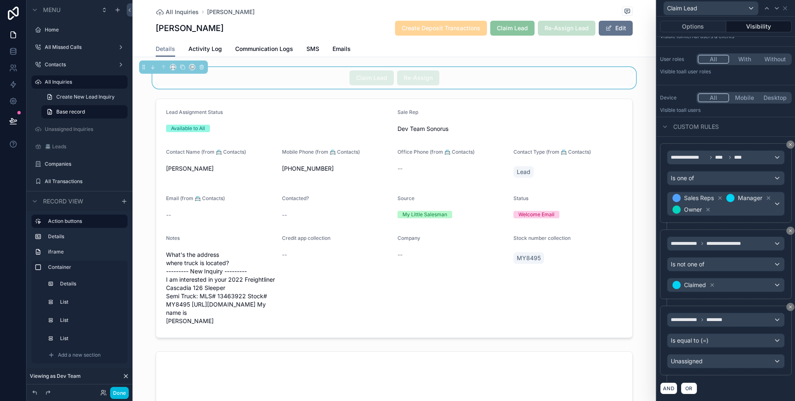
click at [788, 305] on icon at bounding box center [790, 306] width 5 height 5
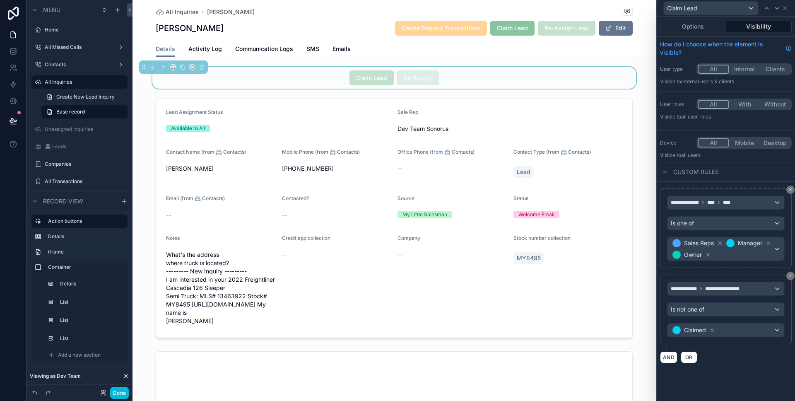
scroll to position [0, 0]
click at [121, 396] on button "Done" at bounding box center [119, 393] width 19 height 12
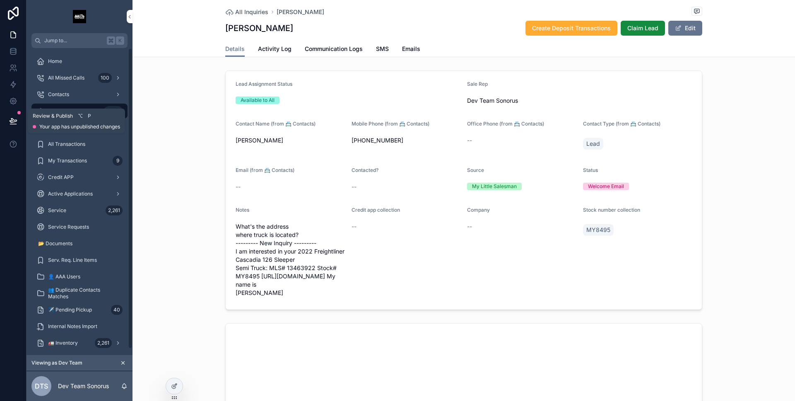
click at [8, 125] on button at bounding box center [13, 120] width 18 height 23
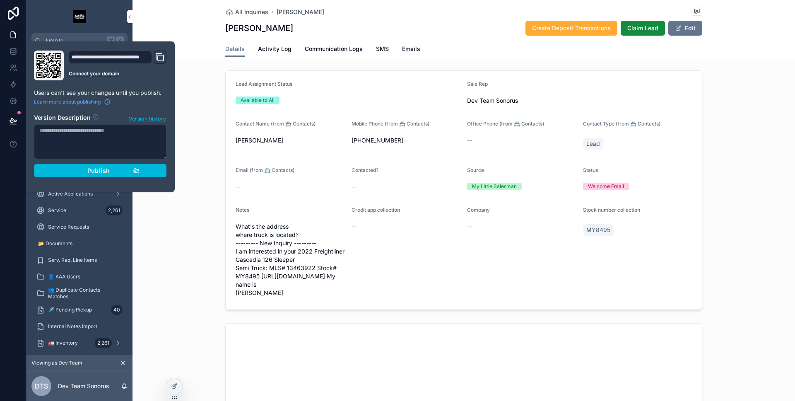
click at [166, 168] on div "**********" at bounding box center [100, 116] width 139 height 132
drag, startPoint x: 160, startPoint y: 168, endPoint x: 79, endPoint y: 189, distance: 84.2
click at [160, 168] on button "Publish" at bounding box center [100, 170] width 132 height 13
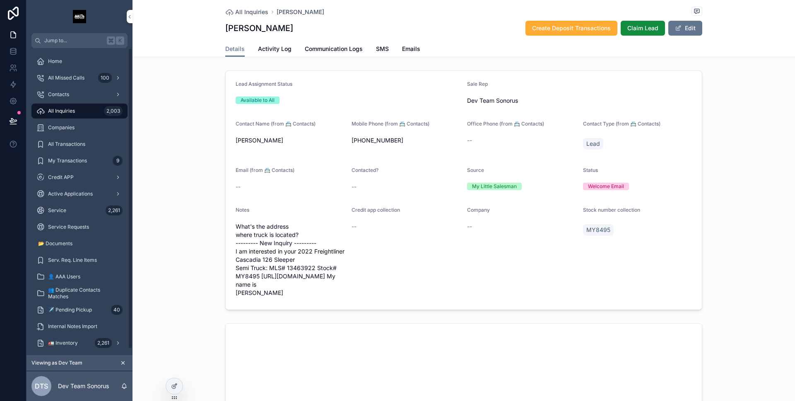
click at [186, 229] on div "Lead Assignment Status Available to All Sale Rep Dev Team Sonorus Contact Name …" at bounding box center [463, 190] width 662 height 246
click at [644, 27] on span "Claim Lead" at bounding box center [642, 28] width 31 height 8
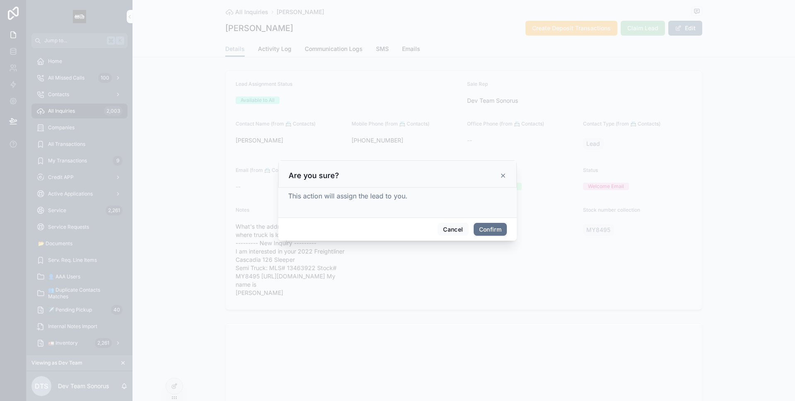
click at [494, 229] on button "Confirm" at bounding box center [489, 229] width 33 height 13
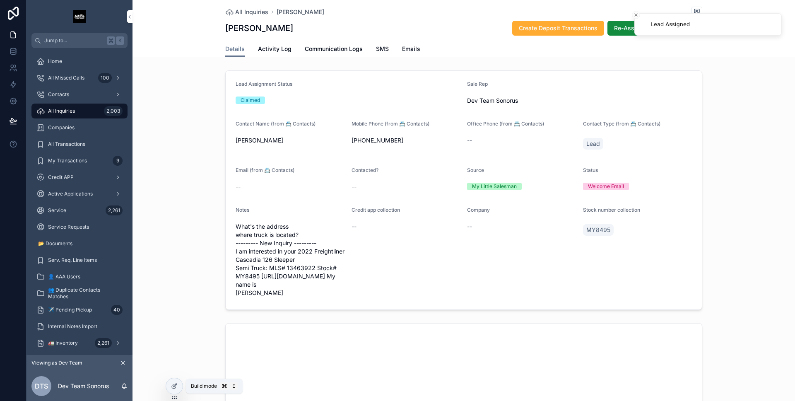
click at [175, 383] on icon at bounding box center [174, 385] width 7 height 7
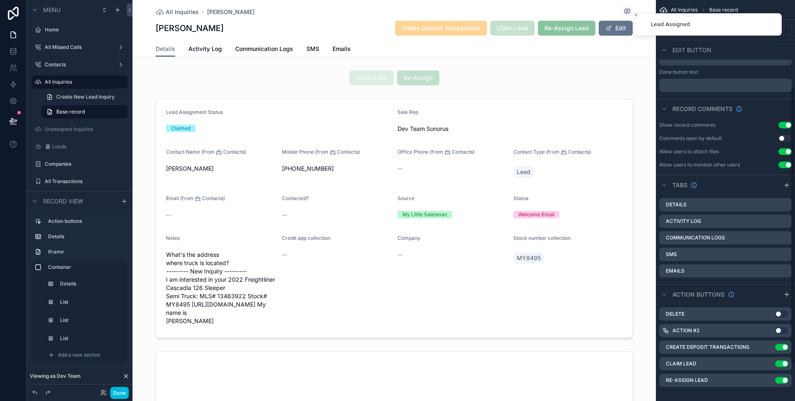
scroll to position [180, 0]
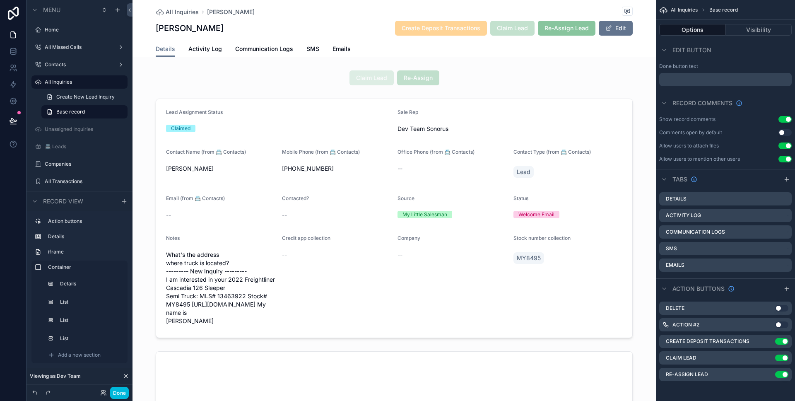
click at [0, 0] on icon "scrollable content" at bounding box center [0, 0] width 0 height 0
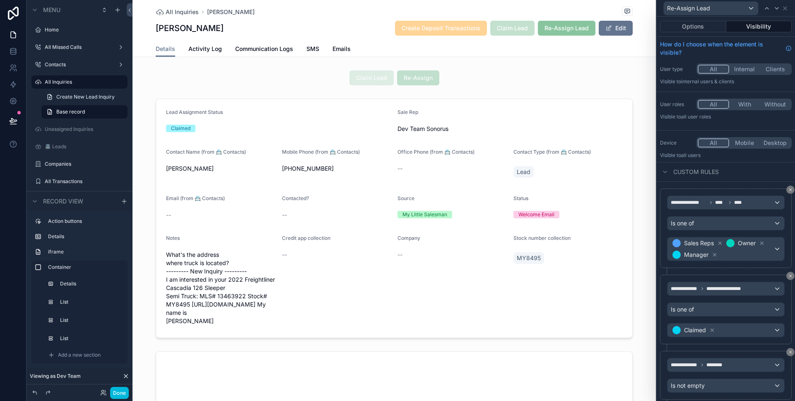
scroll to position [11, 0]
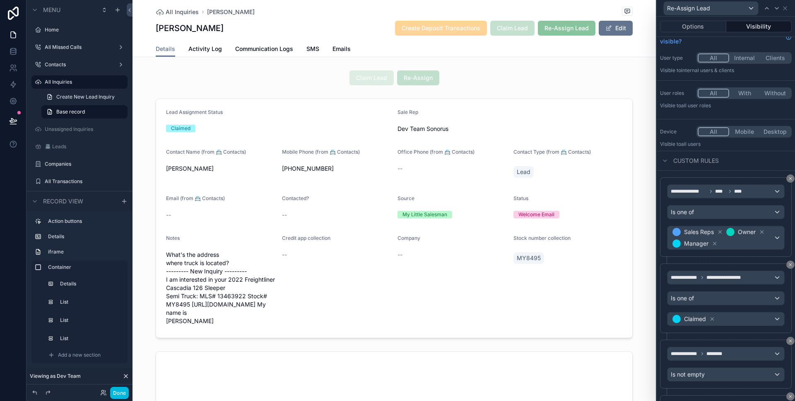
click at [702, 27] on button "Options" at bounding box center [693, 27] width 66 height 12
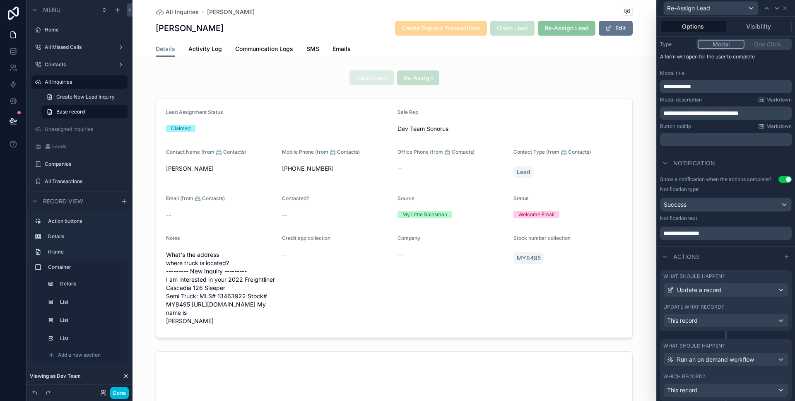
scroll to position [265, 0]
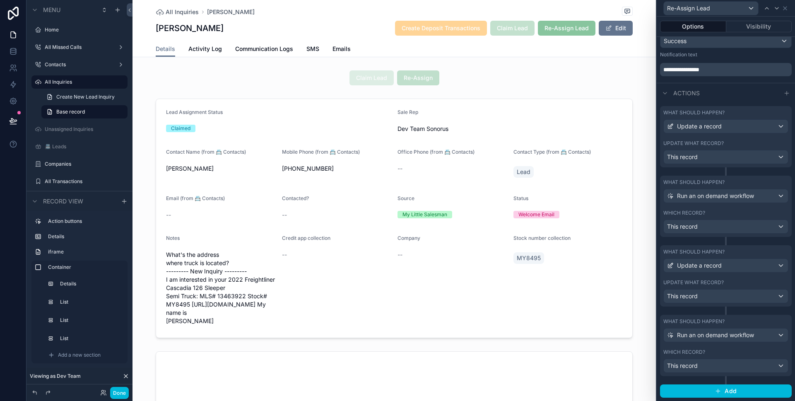
click at [722, 352] on div "Which record?" at bounding box center [725, 351] width 125 height 7
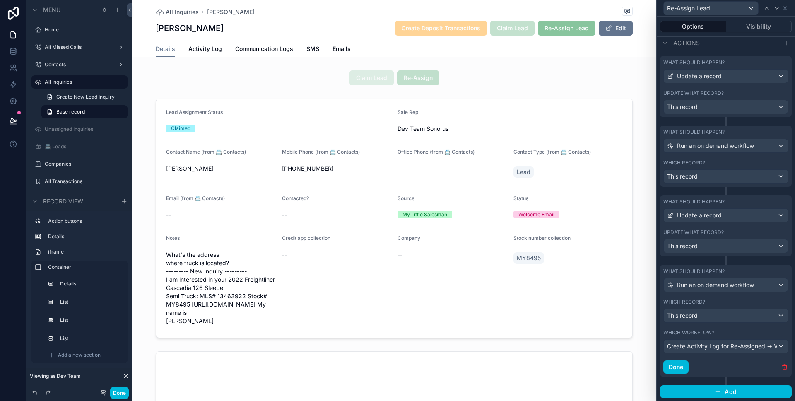
scroll to position [316, 0]
click at [709, 386] on button "Add" at bounding box center [726, 390] width 132 height 13
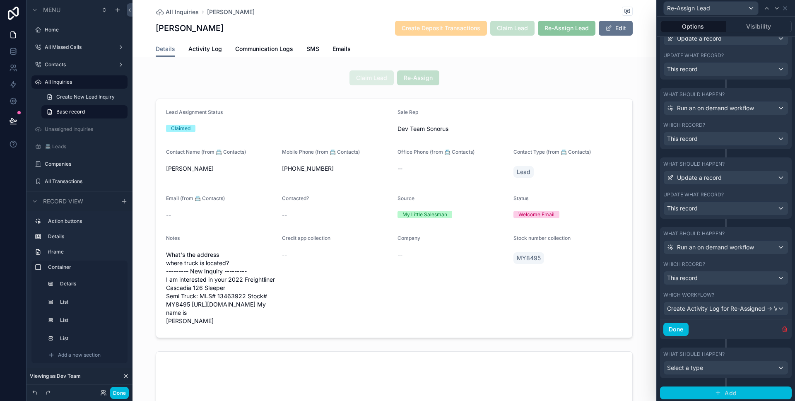
scroll to position [355, 0]
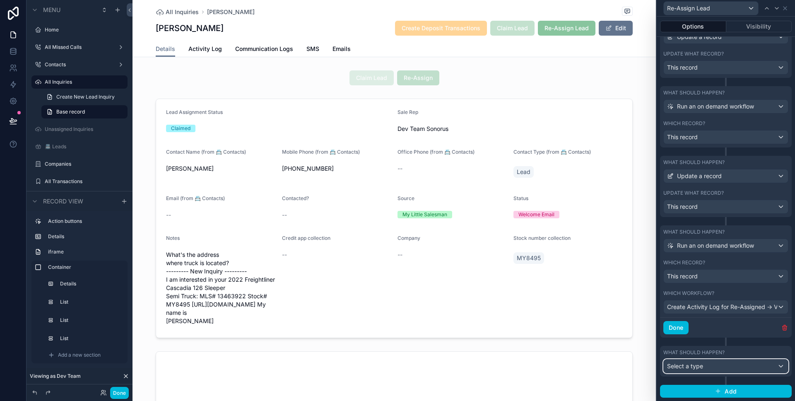
click at [715, 368] on div "Select a type" at bounding box center [725, 365] width 124 height 13
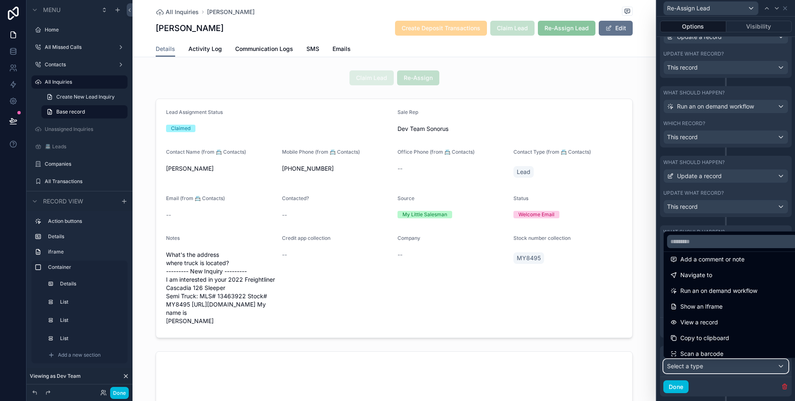
scroll to position [16, 0]
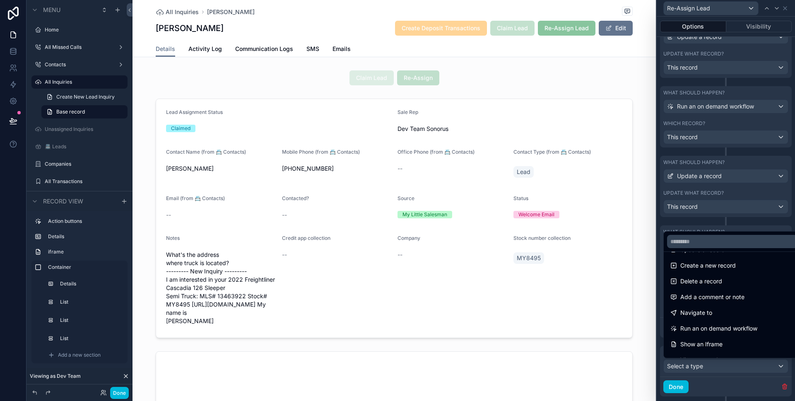
click at [729, 321] on div "Run an on demand workflow" at bounding box center [732, 328] width 134 height 15
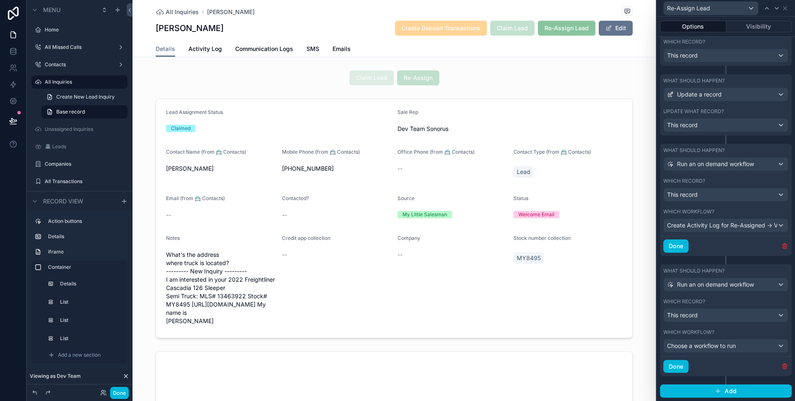
click at [683, 249] on button "Done" at bounding box center [675, 245] width 25 height 13
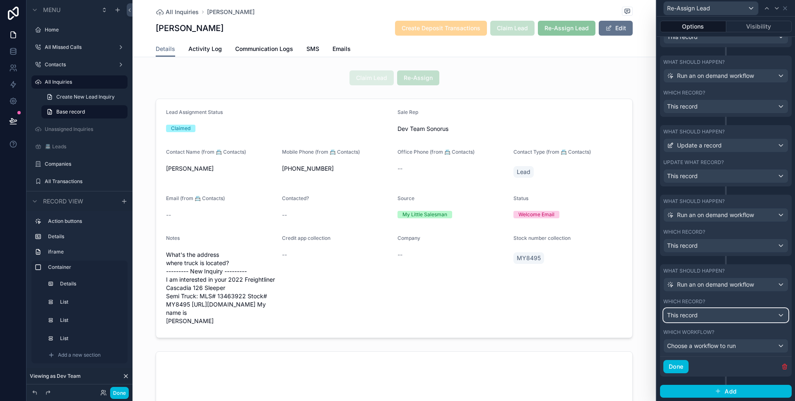
click at [700, 311] on div "This record" at bounding box center [725, 314] width 124 height 13
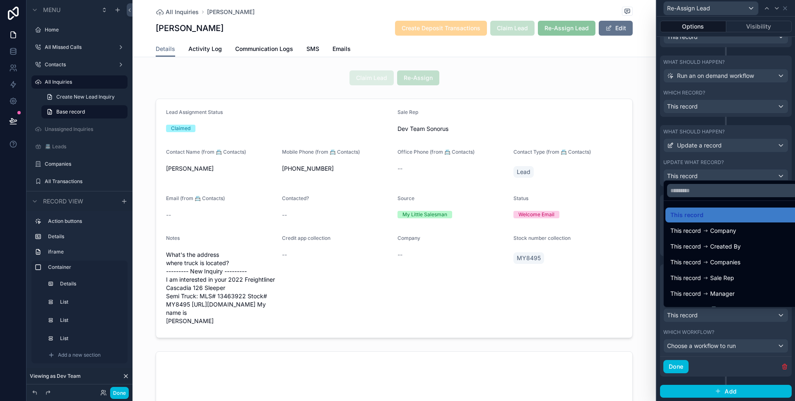
click at [700, 311] on div at bounding box center [725, 200] width 138 height 401
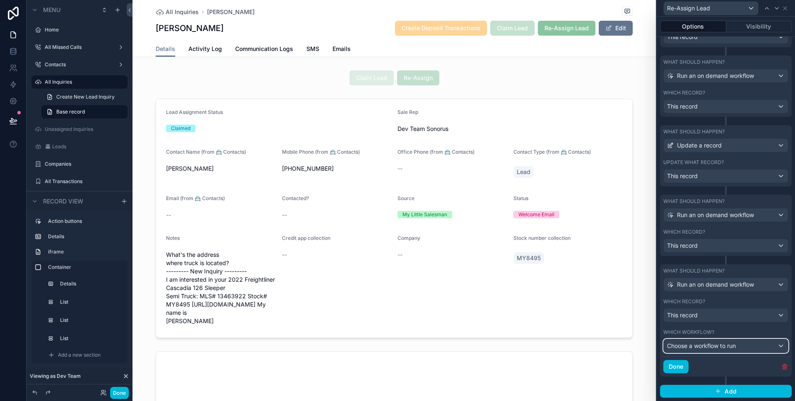
click at [711, 344] on span "Choose a workflow to run" at bounding box center [701, 345] width 69 height 7
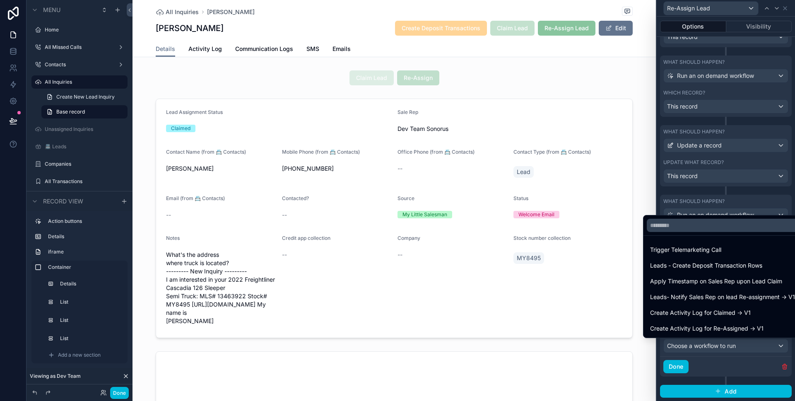
click at [714, 302] on div "Leads- Notify Sales Rep on lead Re-assignment -> V1" at bounding box center [722, 296] width 155 height 15
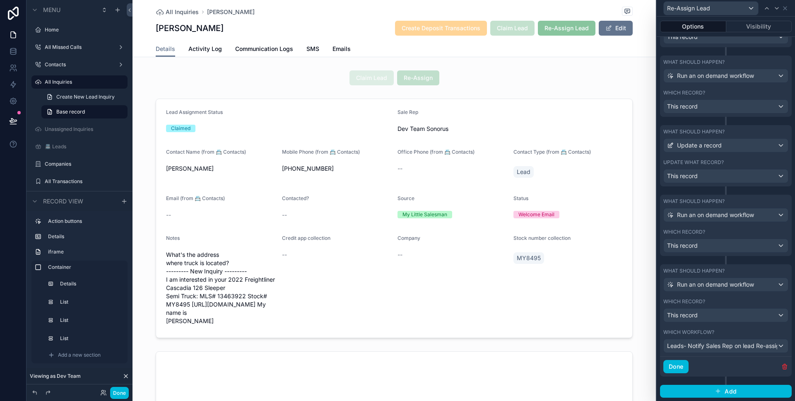
click at [687, 365] on button "Done" at bounding box center [675, 366] width 25 height 13
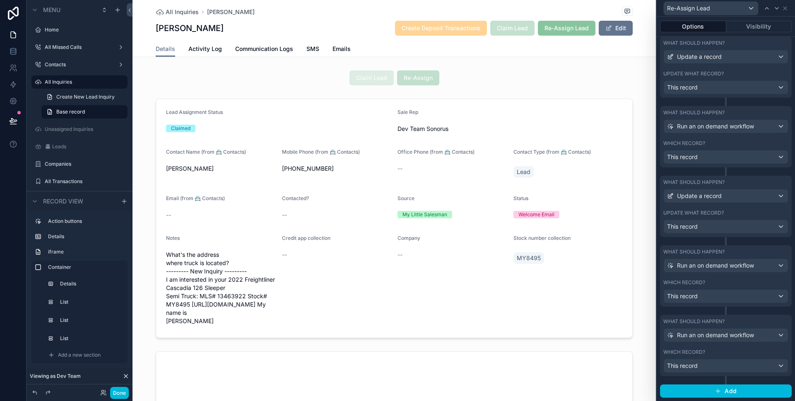
scroll to position [335, 0]
drag, startPoint x: 7, startPoint y: 121, endPoint x: 67, endPoint y: 137, distance: 62.4
click at [7, 121] on button at bounding box center [13, 120] width 18 height 23
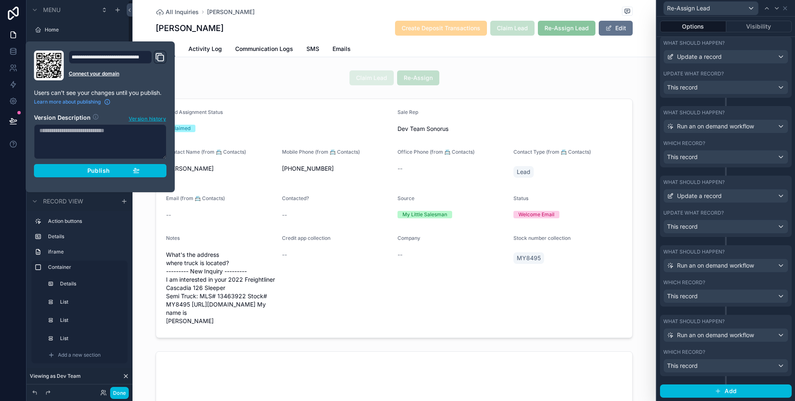
click at [70, 167] on div "Publish" at bounding box center [100, 170] width 79 height 7
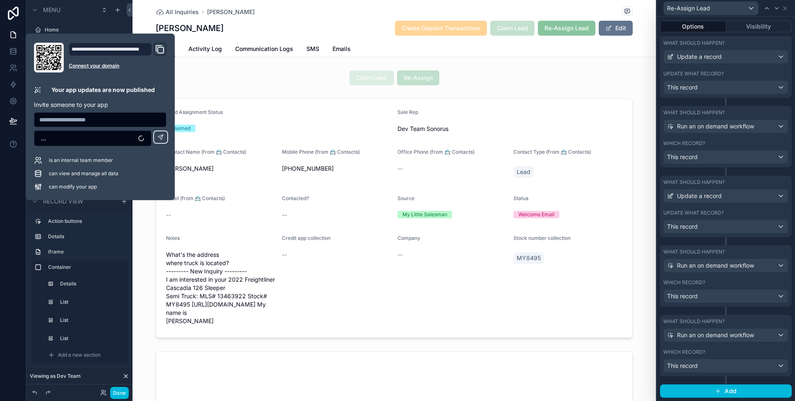
click at [121, 390] on button "Done" at bounding box center [119, 393] width 19 height 12
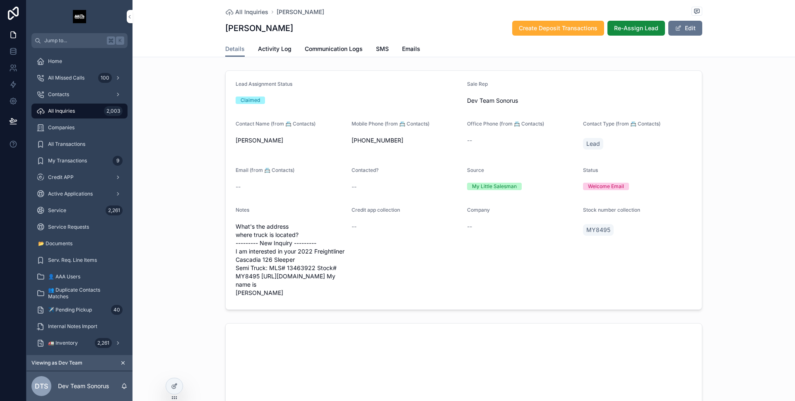
click at [661, 25] on button "Re-Assign Lead" at bounding box center [636, 28] width 58 height 15
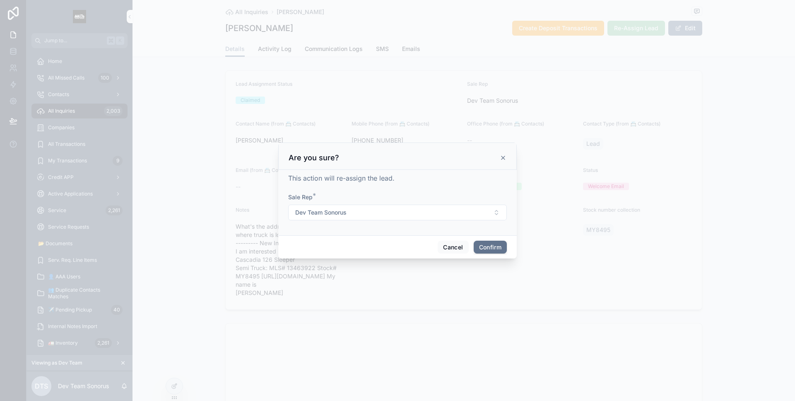
click at [371, 217] on button "Dev Team Sonorus" at bounding box center [397, 212] width 219 height 16
click at [394, 194] on div "Sale Rep *" at bounding box center [397, 197] width 219 height 8
click at [500, 248] on button "Confirm" at bounding box center [489, 246] width 33 height 13
click at [500, 248] on span "Confirm" at bounding box center [489, 246] width 33 height 13
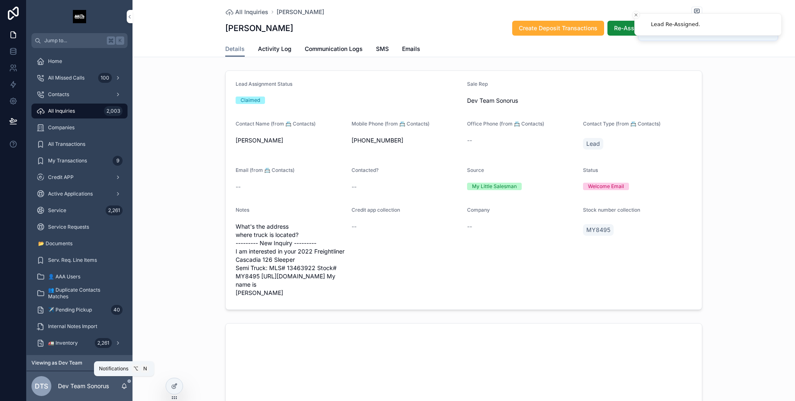
click at [123, 386] on icon "scrollable content" at bounding box center [124, 385] width 7 height 7
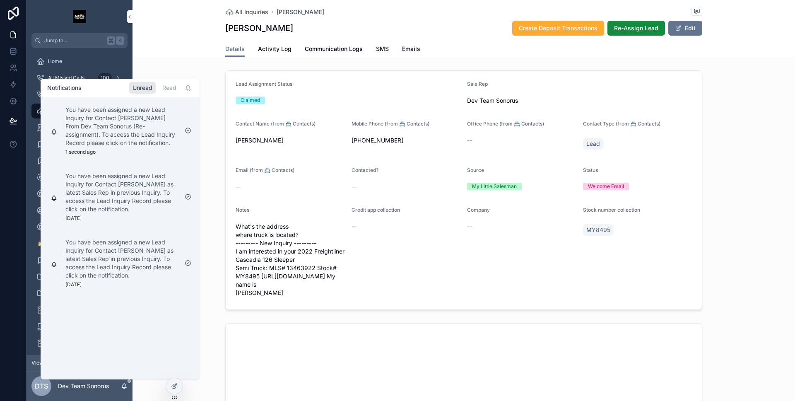
click at [274, 49] on span "Activity Log" at bounding box center [275, 49] width 34 height 8
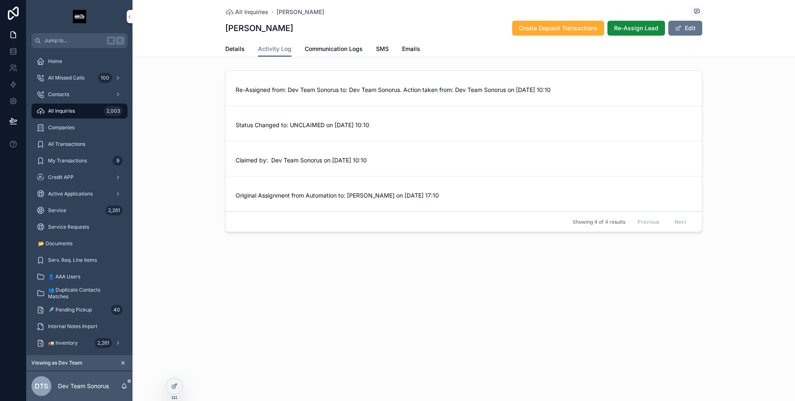
click at [243, 50] on span "Details" at bounding box center [234, 49] width 19 height 8
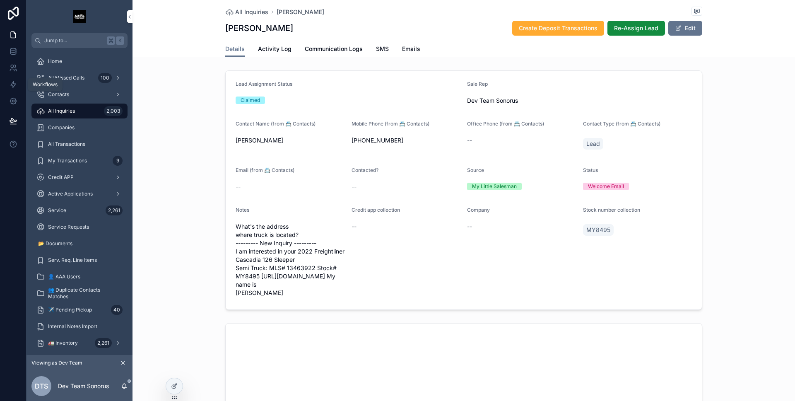
click at [15, 90] on link at bounding box center [13, 84] width 26 height 17
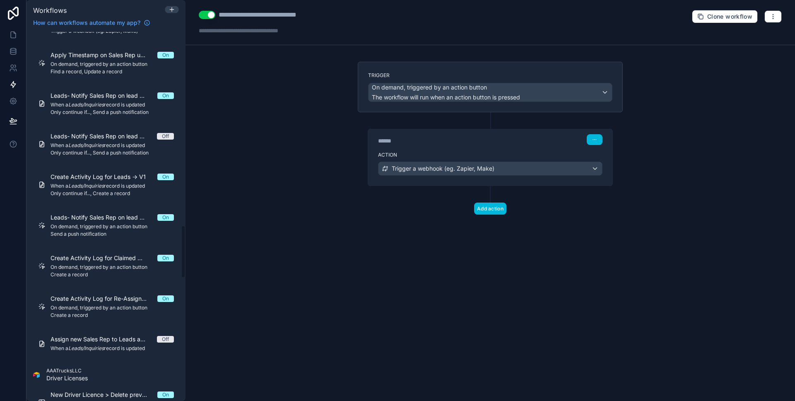
scroll to position [1360, 0]
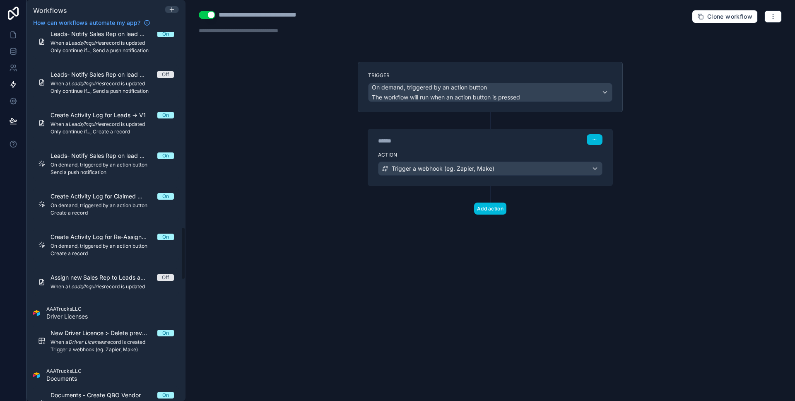
click at [114, 246] on span "On demand, triggered by an action button" at bounding box center [111, 246] width 123 height 7
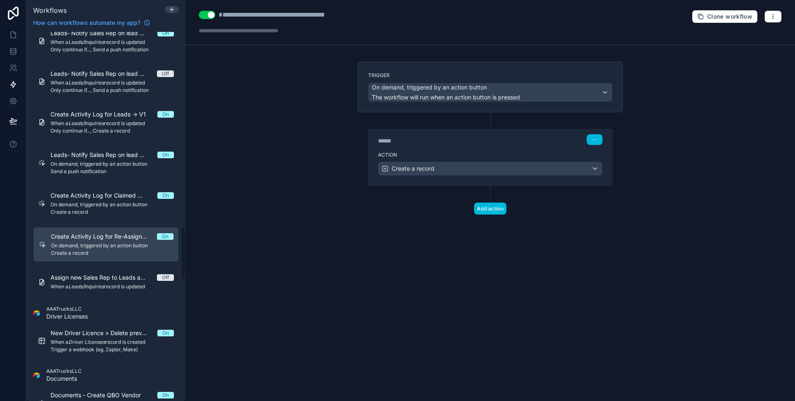
scroll to position [1359, 0]
click at [461, 153] on label "Action" at bounding box center [490, 154] width 224 height 7
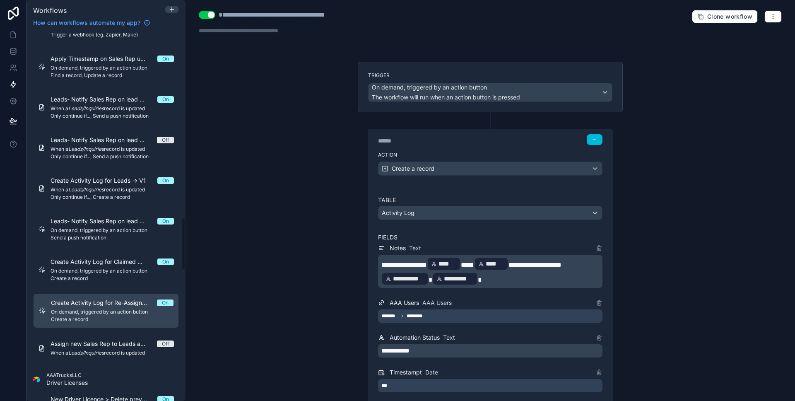
scroll to position [1279, 0]
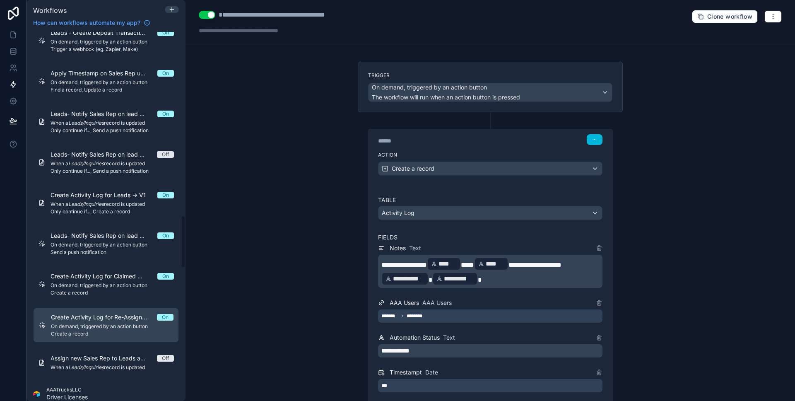
click at [105, 172] on span "Only continue if..., Send a push notification" at bounding box center [111, 171] width 123 height 7
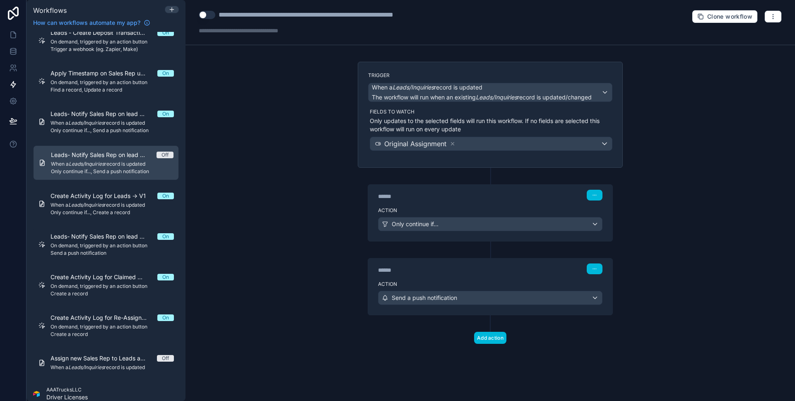
click at [106, 130] on span "Only continue if..., Send a push notification" at bounding box center [111, 130] width 123 height 7
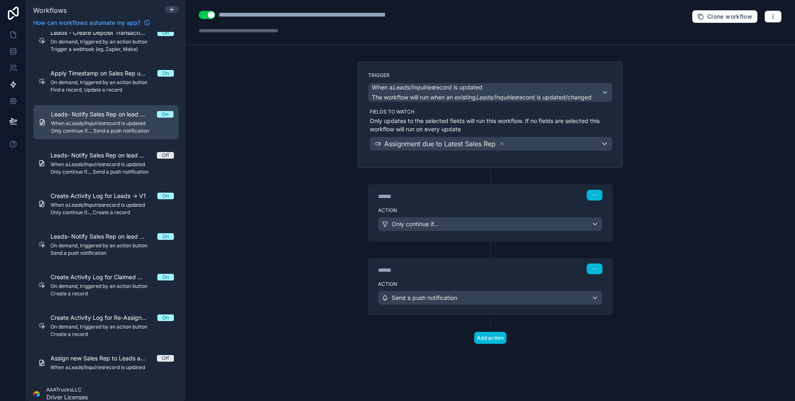
click at [106, 226] on div "Map Unassigned Sales rep when status in Leads is Available to All -> V1 On When…" at bounding box center [106, 118] width 146 height 521
click at [104, 233] on span "Leads- Notify Sales Rep on lead Re-assignment -> V1" at bounding box center [103, 236] width 107 height 8
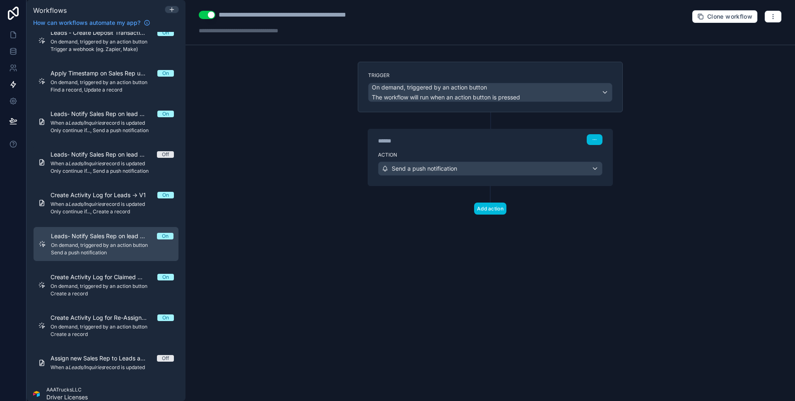
click at [435, 148] on div "Action Send a push notification" at bounding box center [490, 166] width 244 height 37
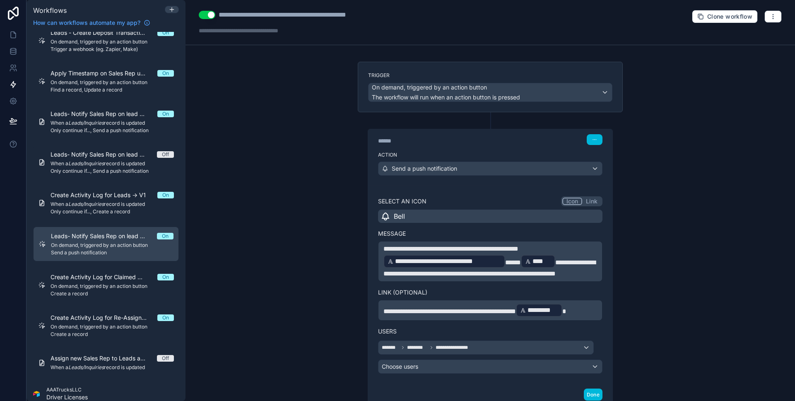
click at [555, 259] on span "**********" at bounding box center [489, 267] width 212 height 17
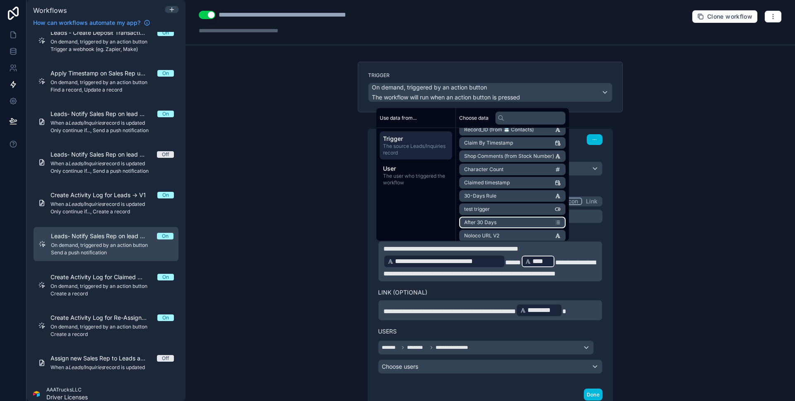
scroll to position [591, 0]
click at [526, 231] on li "Sale Rep From" at bounding box center [512, 234] width 106 height 12
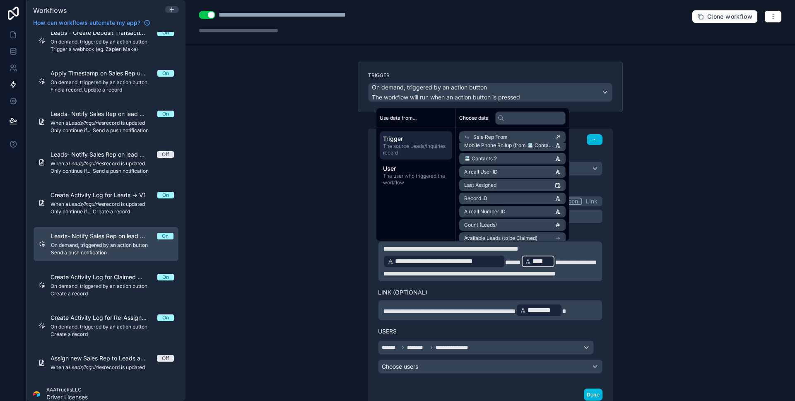
scroll to position [0, 0]
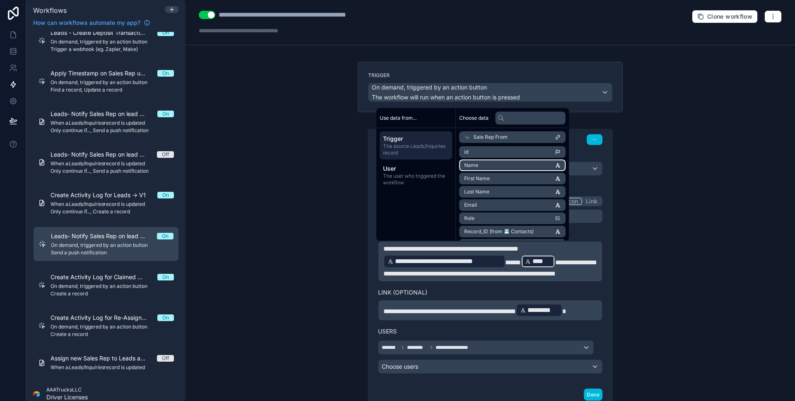
click at [524, 163] on li "Name" at bounding box center [512, 165] width 106 height 12
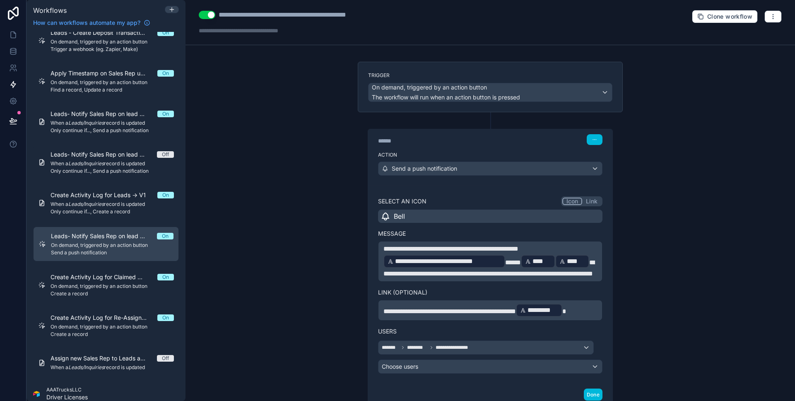
click at [590, 259] on span "**********" at bounding box center [488, 267] width 211 height 17
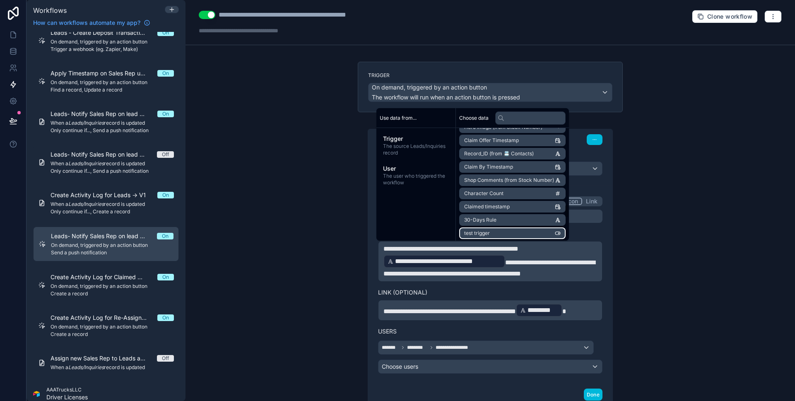
scroll to position [670, 0]
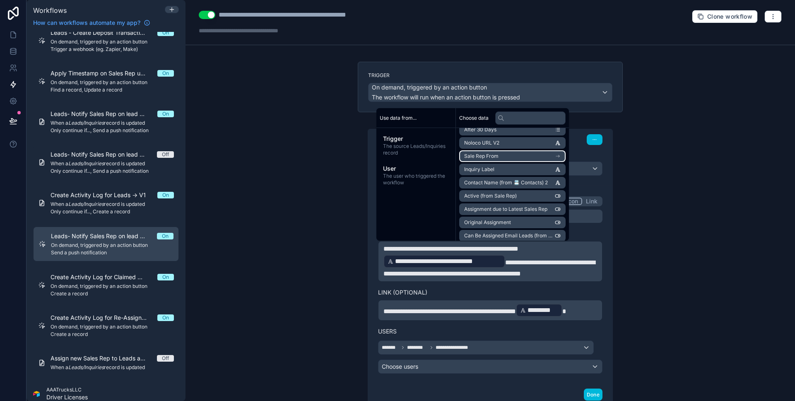
click at [521, 159] on li "Sale Rep From" at bounding box center [512, 156] width 106 height 12
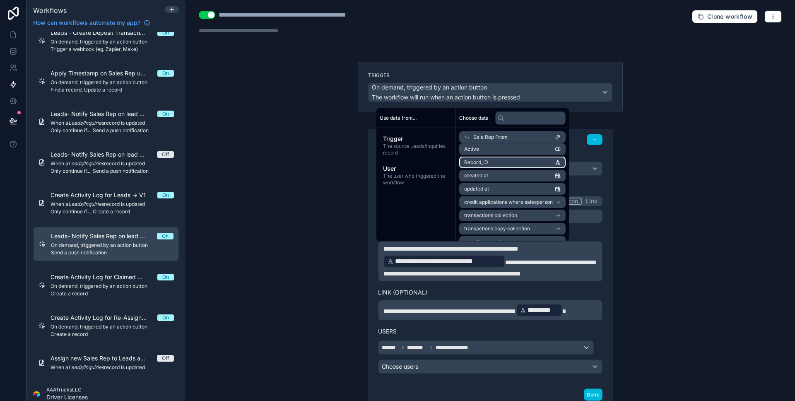
scroll to position [0, 0]
click at [517, 166] on li "Name" at bounding box center [512, 165] width 106 height 12
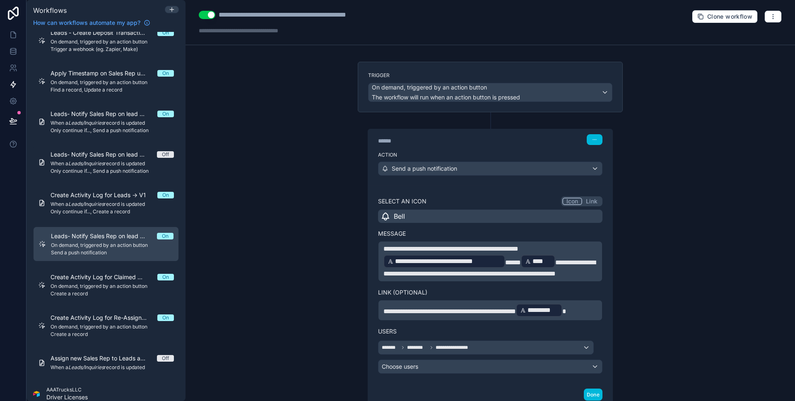
click at [422, 274] on span "**********" at bounding box center [489, 267] width 212 height 17
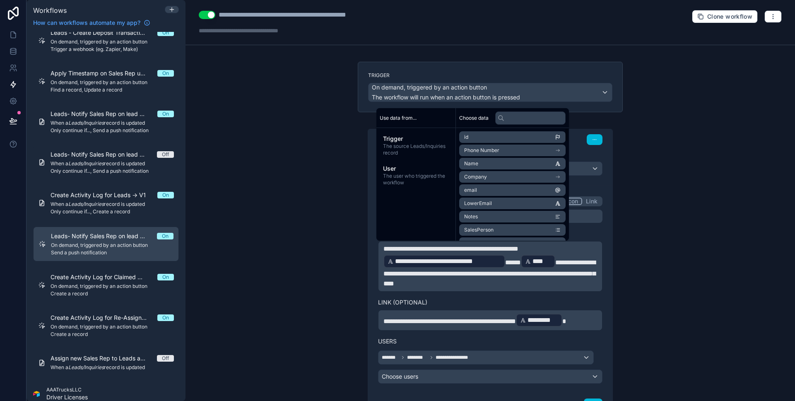
click at [428, 185] on span "The user who triggered the workflow" at bounding box center [416, 179] width 66 height 13
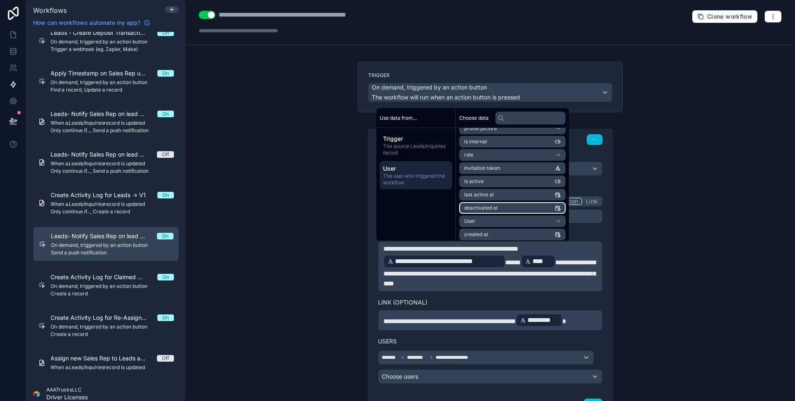
scroll to position [85, 0]
click at [532, 214] on li "User" at bounding box center [512, 211] width 106 height 12
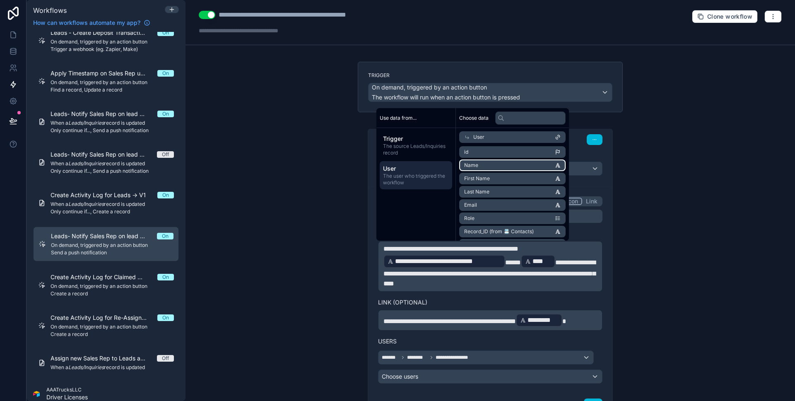
click at [517, 170] on li "Name" at bounding box center [512, 165] width 106 height 12
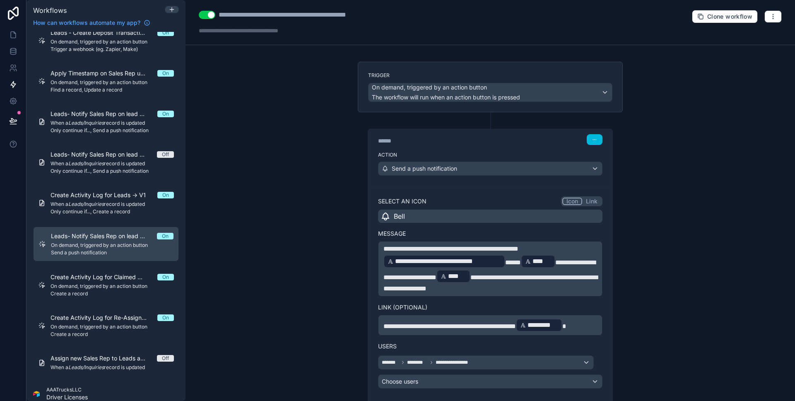
click at [518, 274] on span "**********" at bounding box center [490, 282] width 214 height 17
click at [549, 293] on p "**********" at bounding box center [490, 269] width 214 height 50
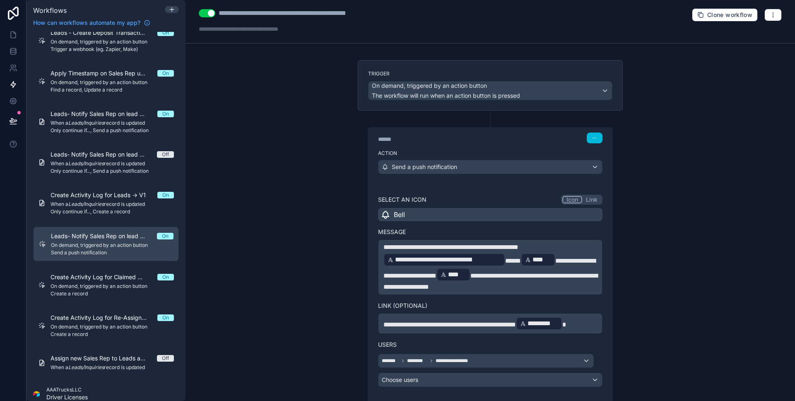
click at [666, 246] on div "**********" at bounding box center [489, 200] width 609 height 401
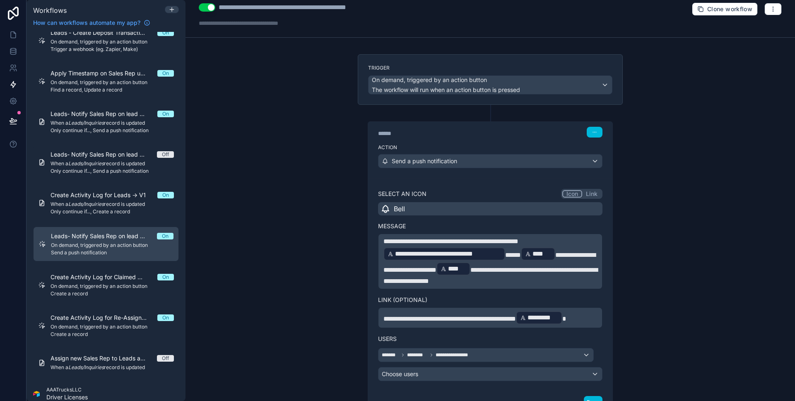
scroll to position [15, 0]
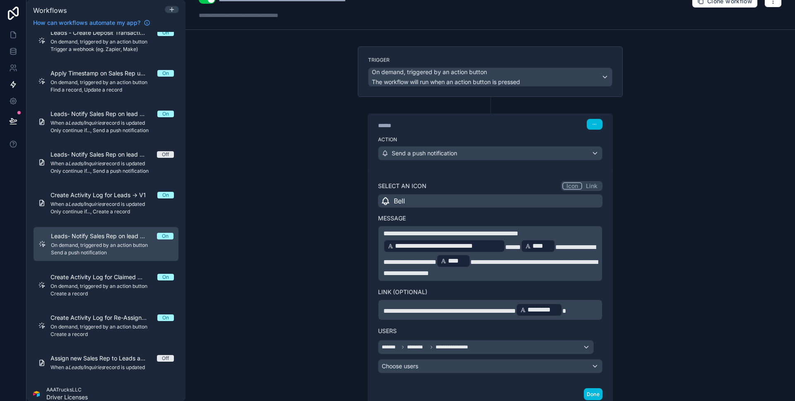
drag, startPoint x: 519, startPoint y: 261, endPoint x: 607, endPoint y: 237, distance: 91.0
click at [520, 259] on span "**********" at bounding box center [490, 267] width 214 height 17
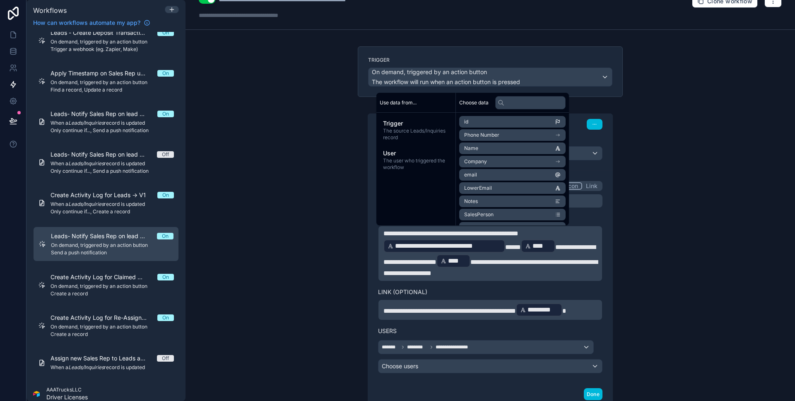
click at [636, 224] on div "**********" at bounding box center [489, 200] width 609 height 401
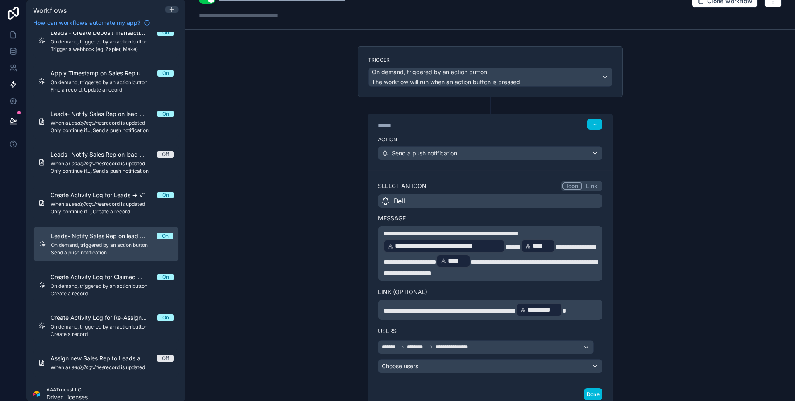
click at [518, 260] on span "**********" at bounding box center [490, 267] width 214 height 17
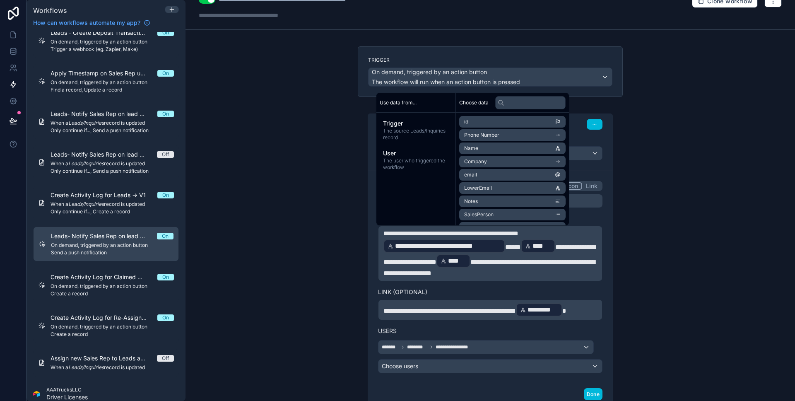
click at [627, 242] on div "**********" at bounding box center [489, 200] width 609 height 401
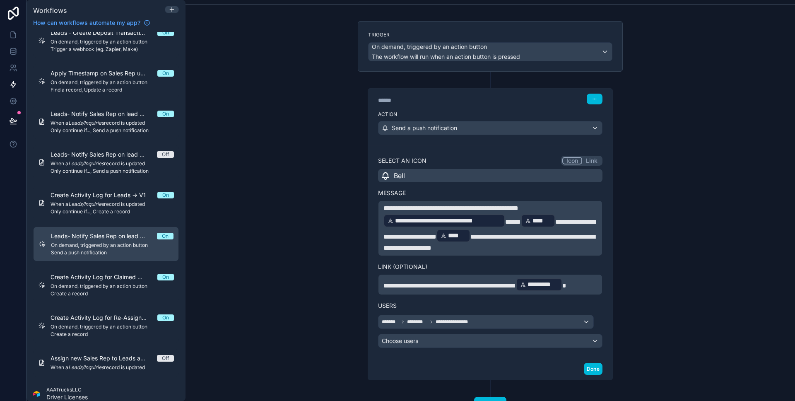
scroll to position [75, 0]
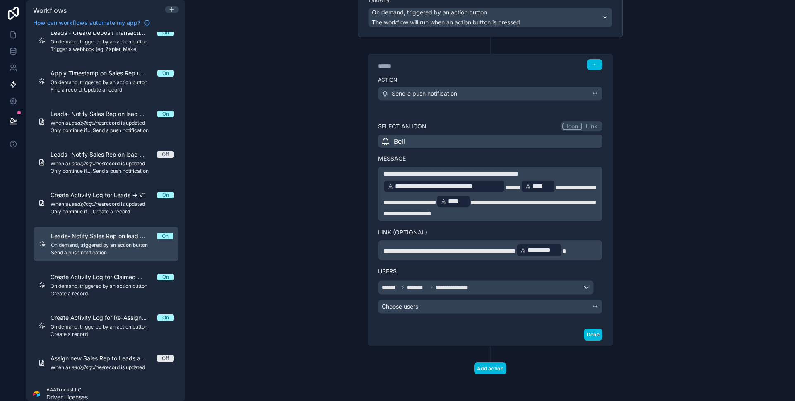
click at [594, 333] on button "Done" at bounding box center [593, 334] width 19 height 12
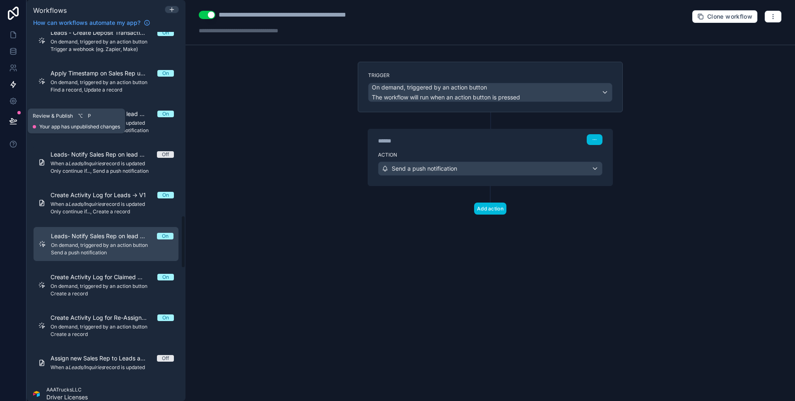
click at [18, 120] on button at bounding box center [13, 120] width 18 height 23
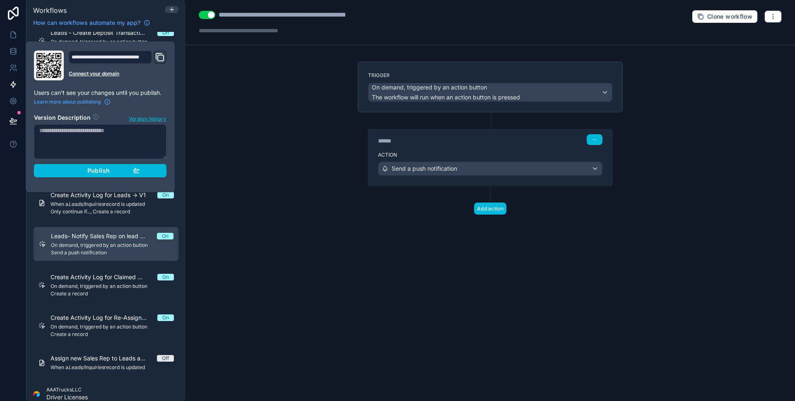
click at [71, 171] on div "Publish" at bounding box center [100, 170] width 79 height 7
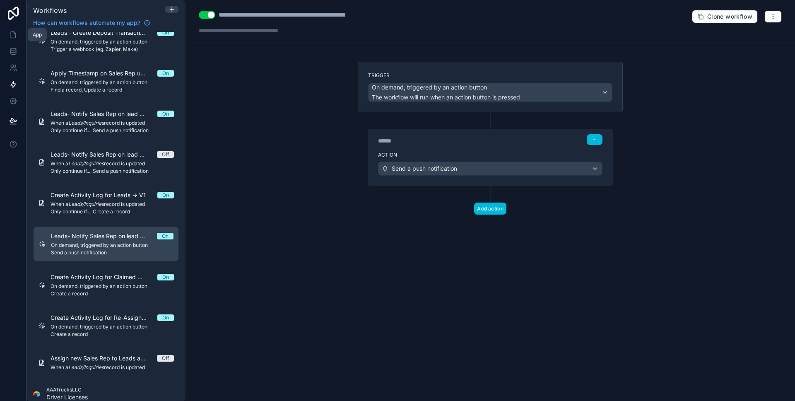
click at [15, 34] on icon at bounding box center [15, 33] width 2 height 2
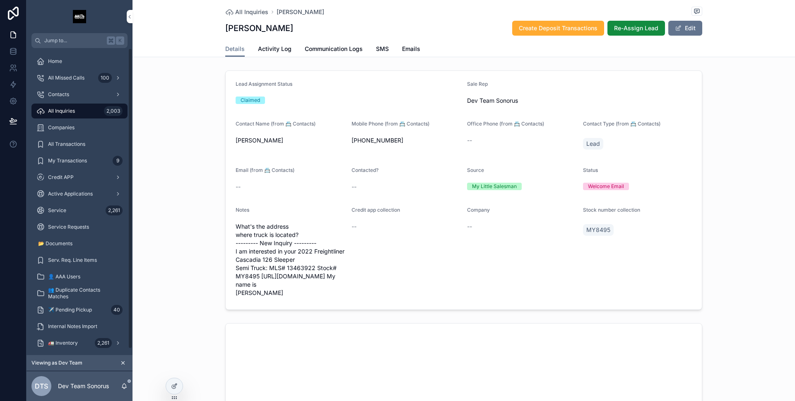
click at [618, 27] on span "Re-Assign Lead" at bounding box center [636, 28] width 44 height 8
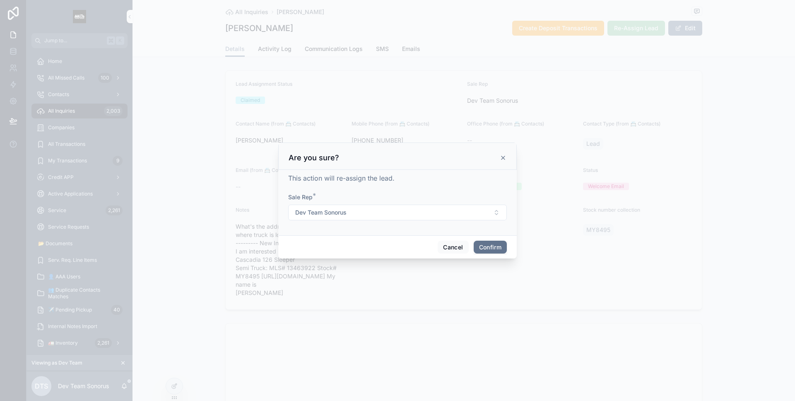
click at [494, 248] on button "Confirm" at bounding box center [489, 246] width 33 height 13
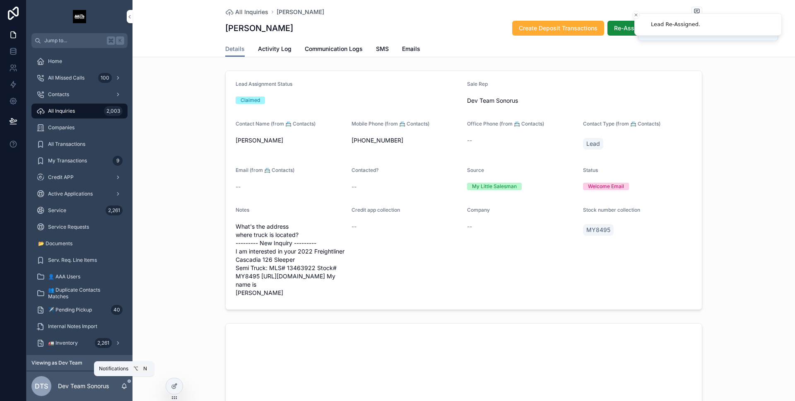
click at [125, 387] on icon "scrollable content" at bounding box center [124, 385] width 7 height 7
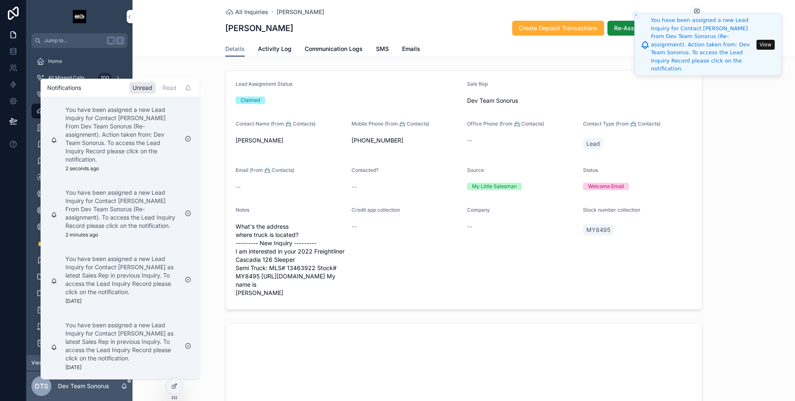
click at [642, 13] on li "You have been assigned a new Lead Inquiry for Contact [PERSON_NAME] From Dev Te…" at bounding box center [707, 44] width 147 height 62
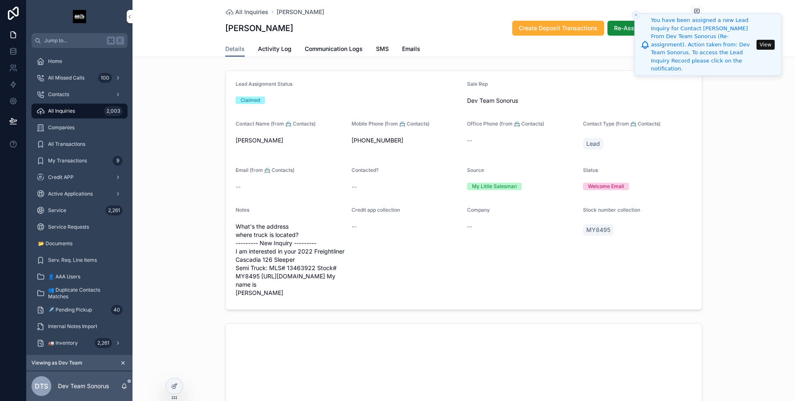
click at [638, 16] on icon "Close toast" at bounding box center [635, 14] width 5 height 5
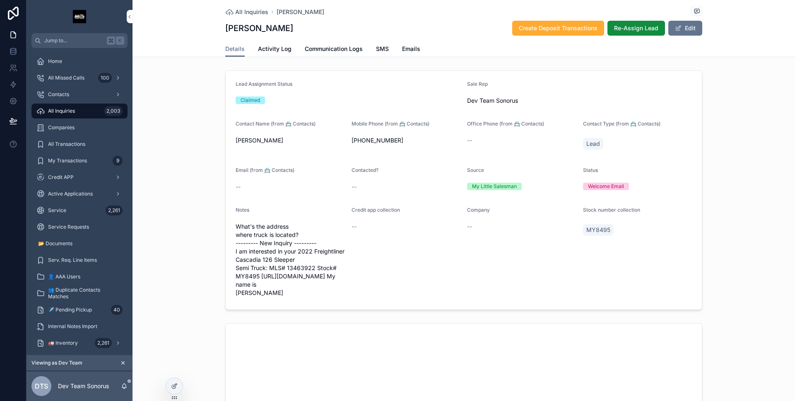
click at [218, 209] on div "Lead Assignment Status Claimed Sale Rep Dev Team Sonorus Contact Name (from 📇 C…" at bounding box center [463, 190] width 662 height 246
